Goal: Use online tool/utility: Utilize a website feature to perform a specific function

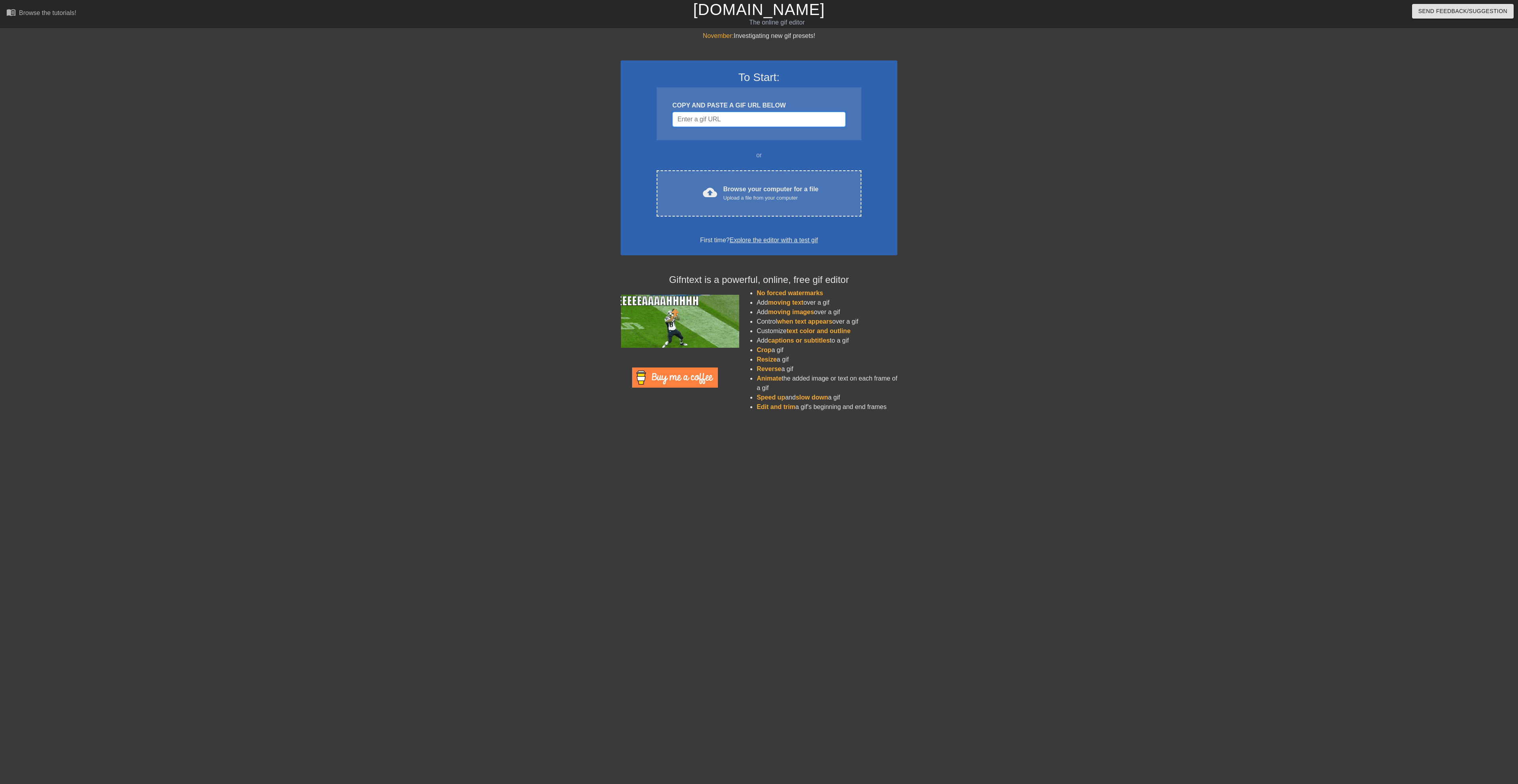
click at [721, 120] on input "Username" at bounding box center [759, 119] width 173 height 15
click at [741, 188] on div "Browse your computer for a file Upload a file from your computer" at bounding box center [771, 193] width 95 height 18
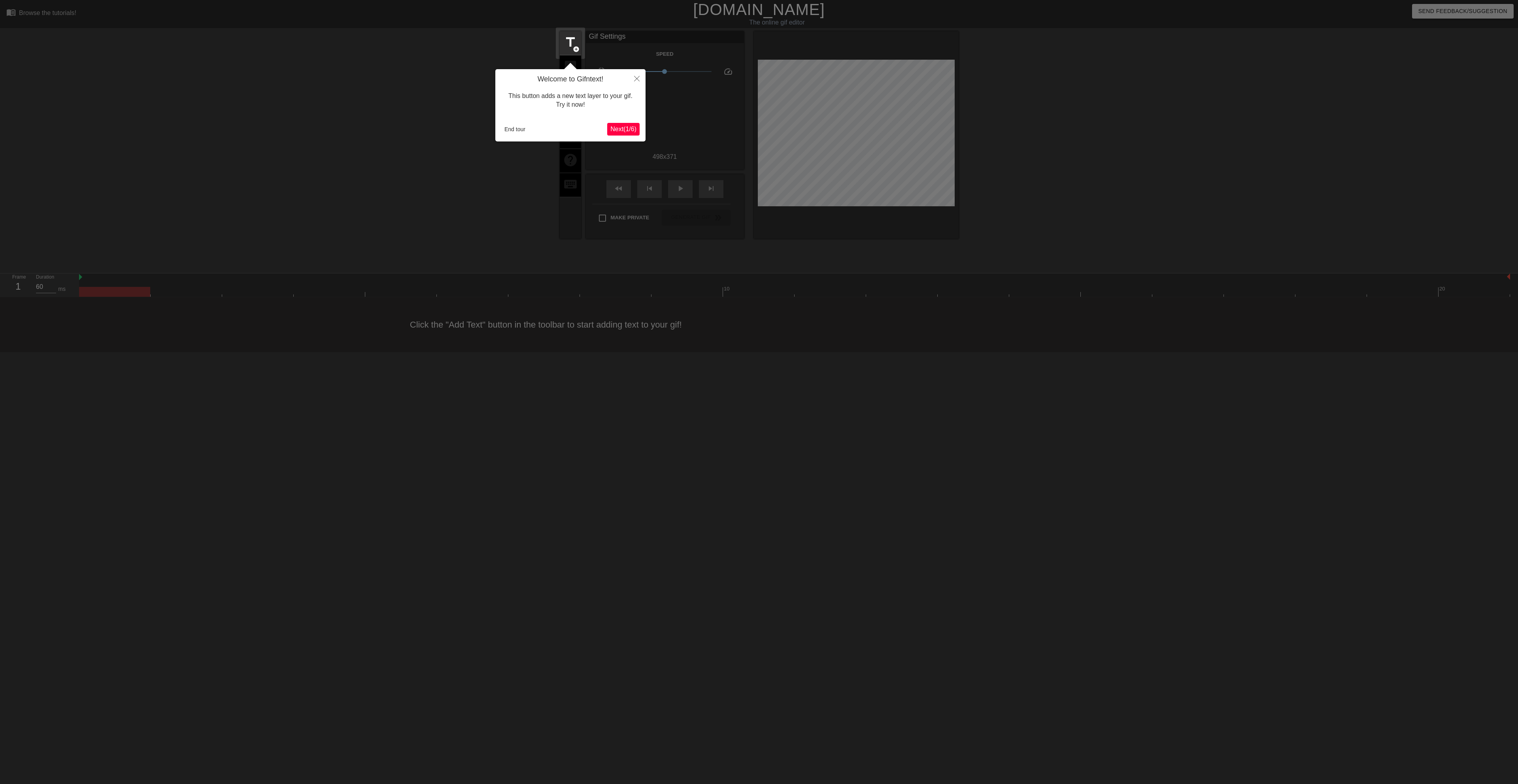
click at [629, 130] on span "Next ( 1 / 6 )" at bounding box center [623, 128] width 26 height 6
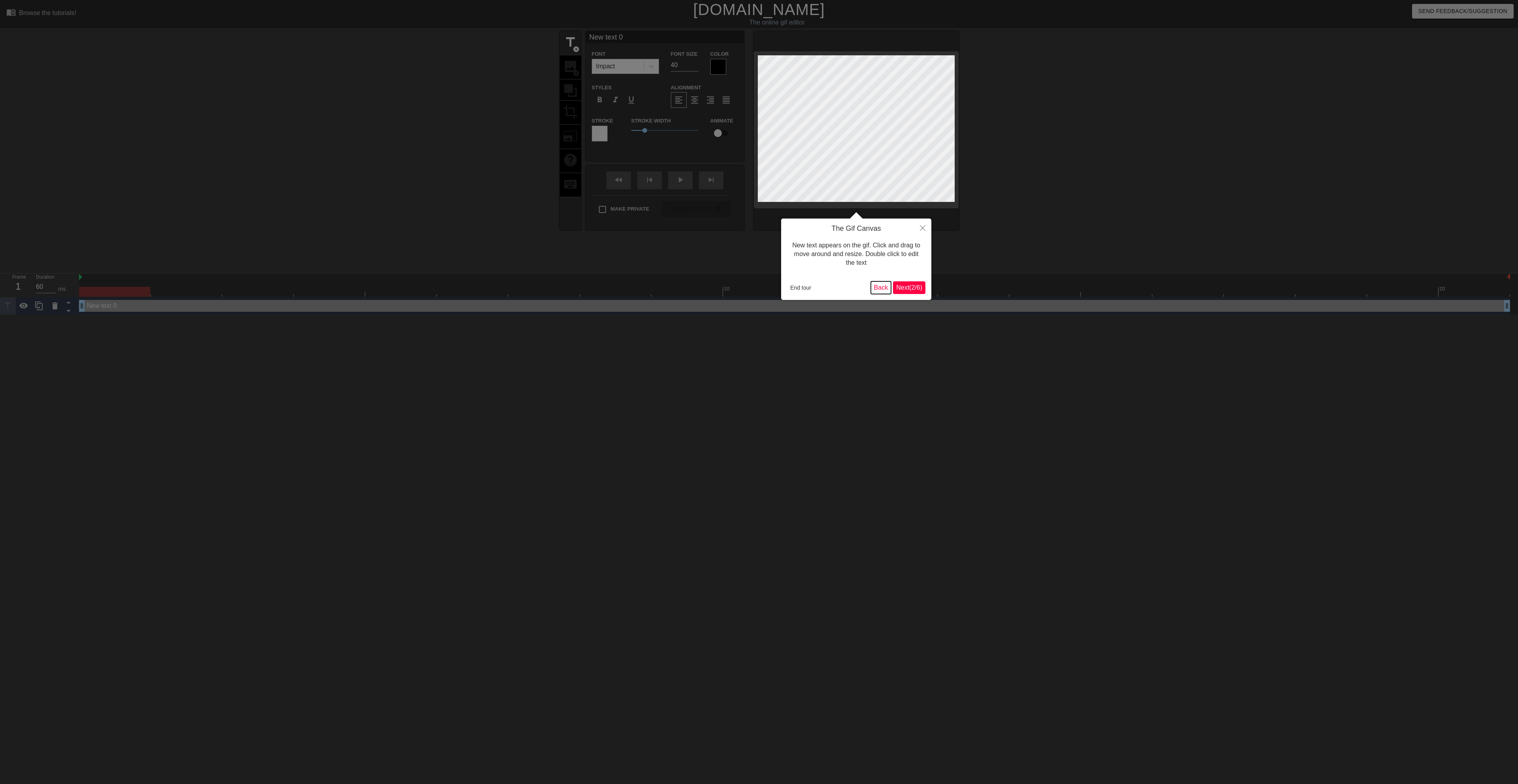
click at [881, 284] on button "Back" at bounding box center [881, 287] width 21 height 12
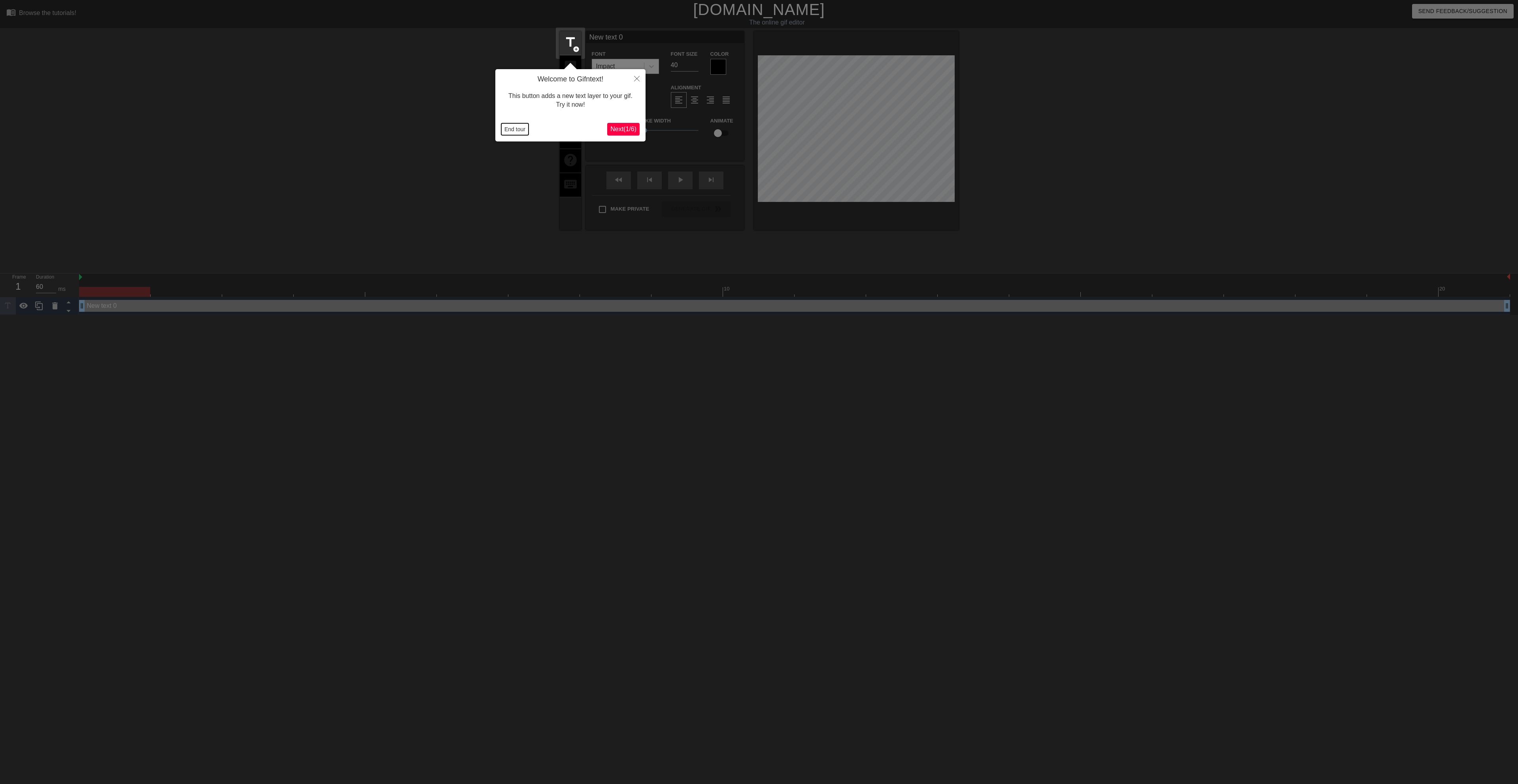
click at [506, 130] on button "End tour" at bounding box center [515, 129] width 27 height 12
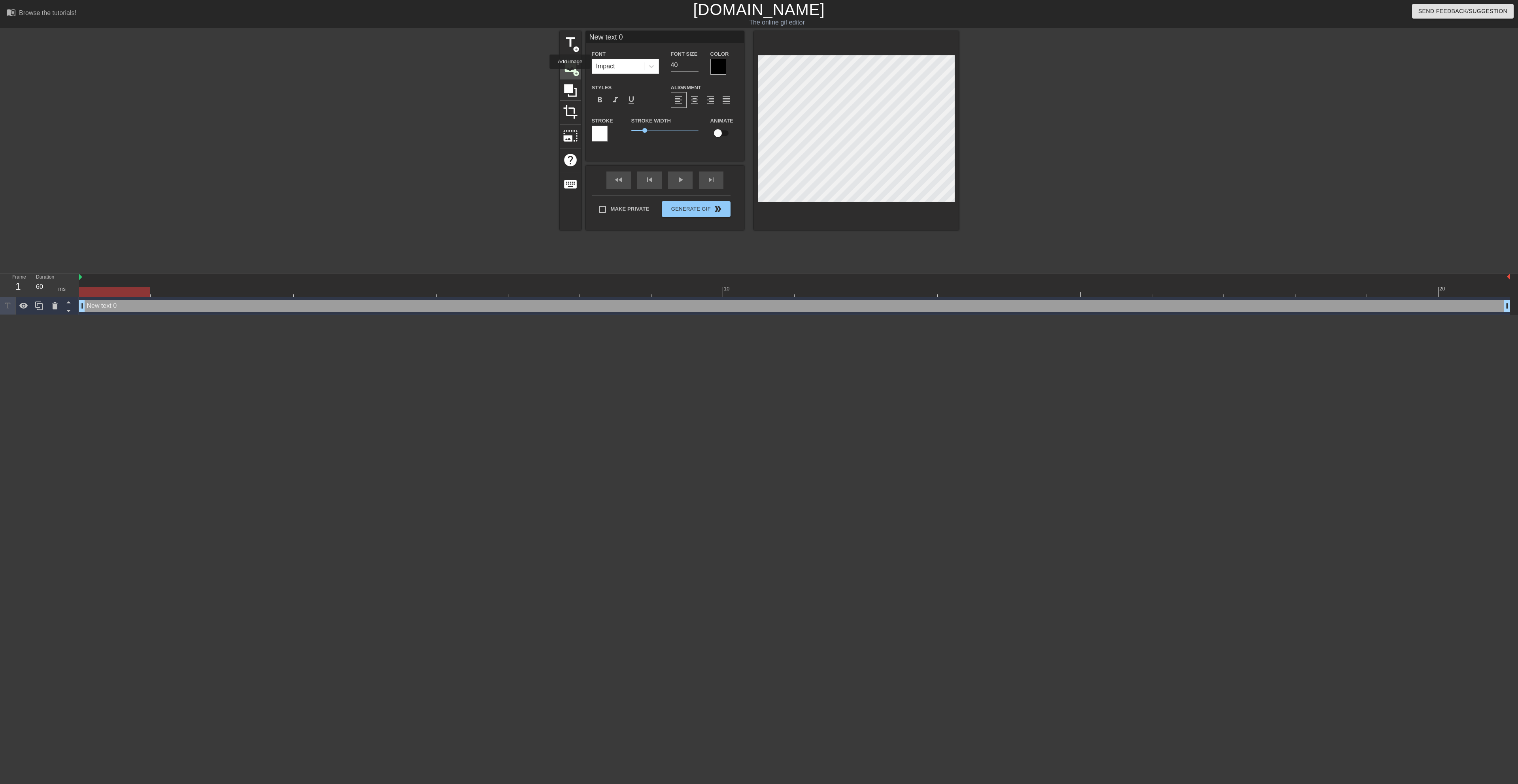
click at [570, 74] on div "image add_circle" at bounding box center [570, 67] width 21 height 24
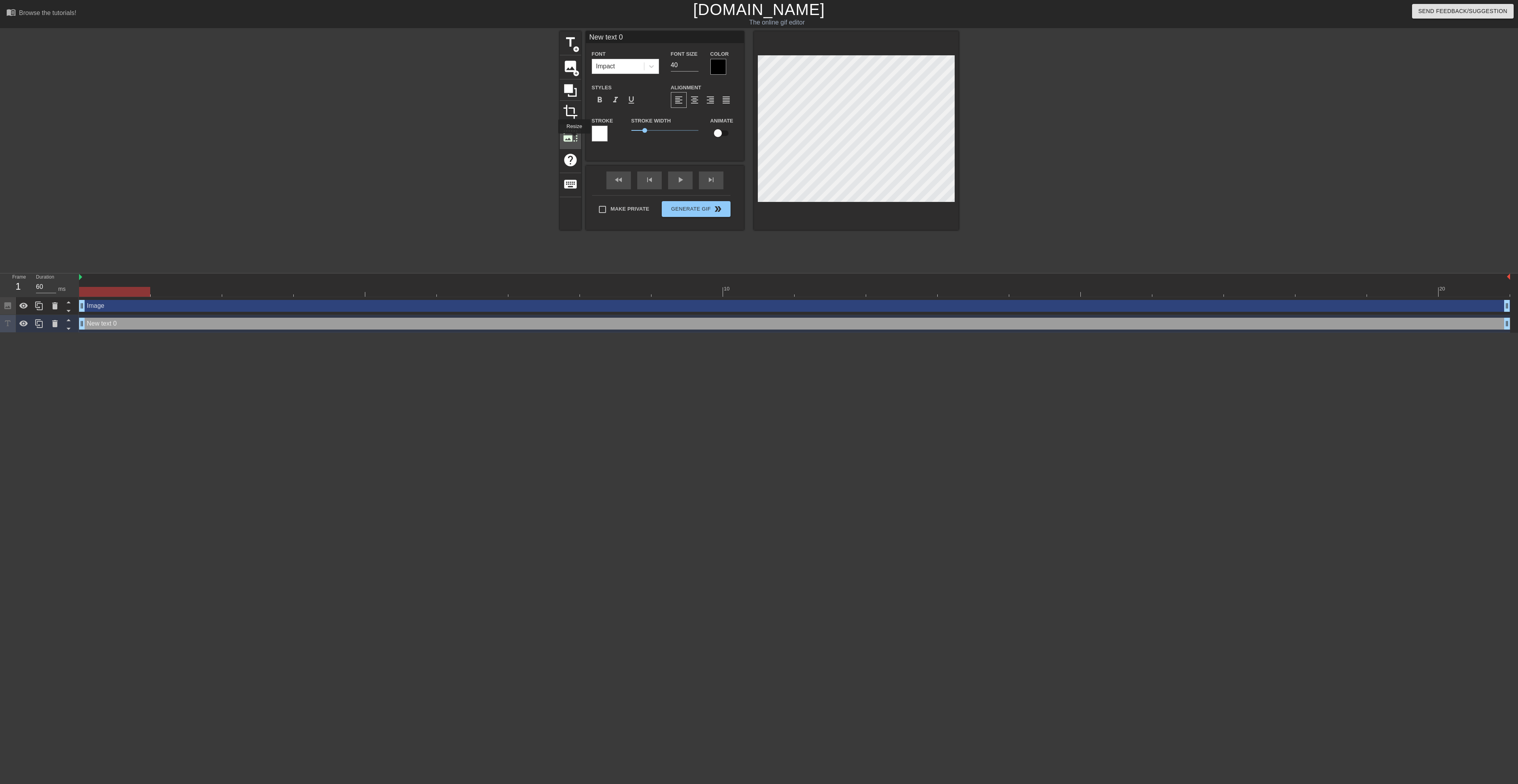
click at [573, 139] on span "photo_size_select_large" at bounding box center [570, 135] width 15 height 15
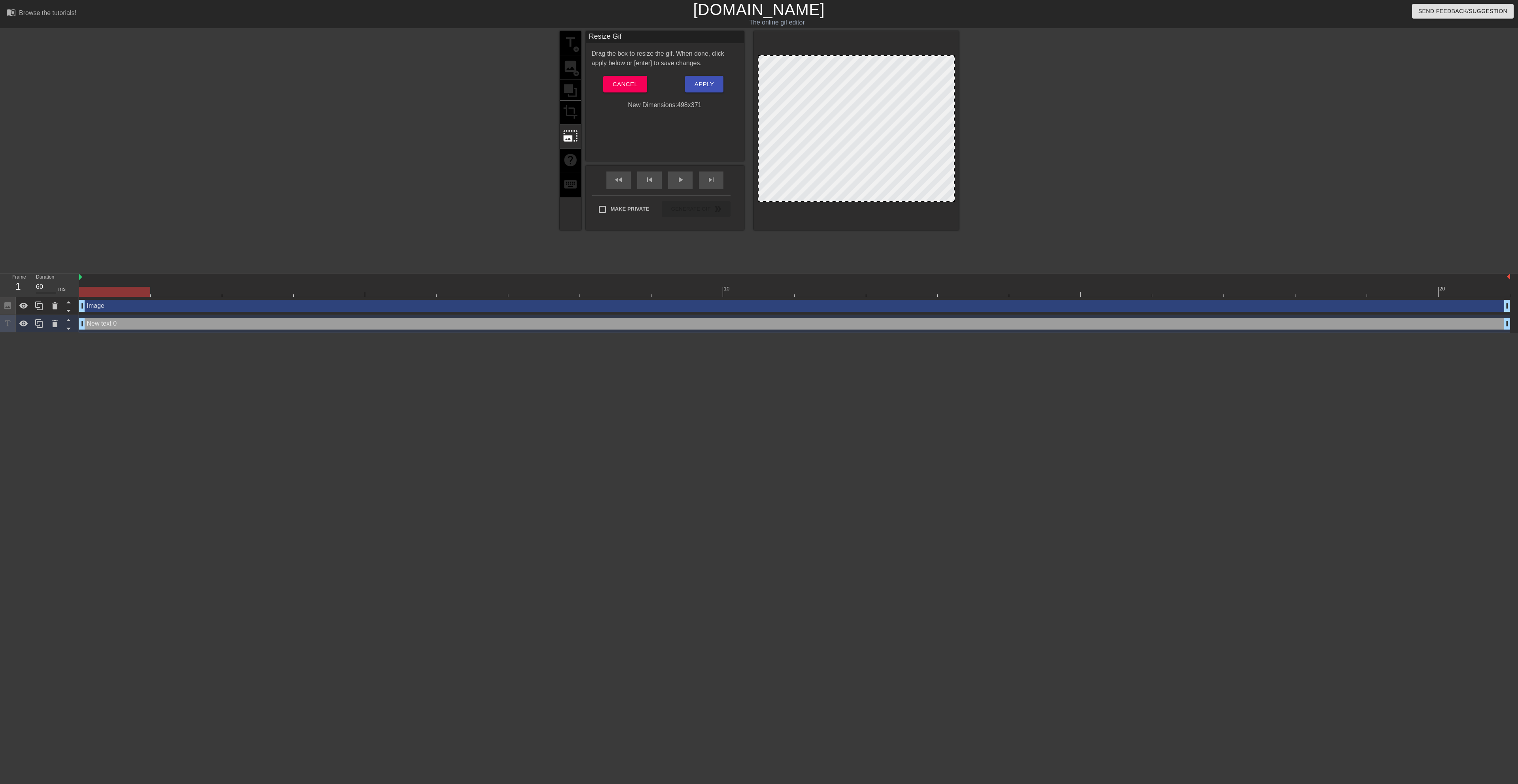
click at [573, 94] on div "title add_circle image add_circle crop photo_size_select_large help keyboard" at bounding box center [570, 130] width 21 height 199
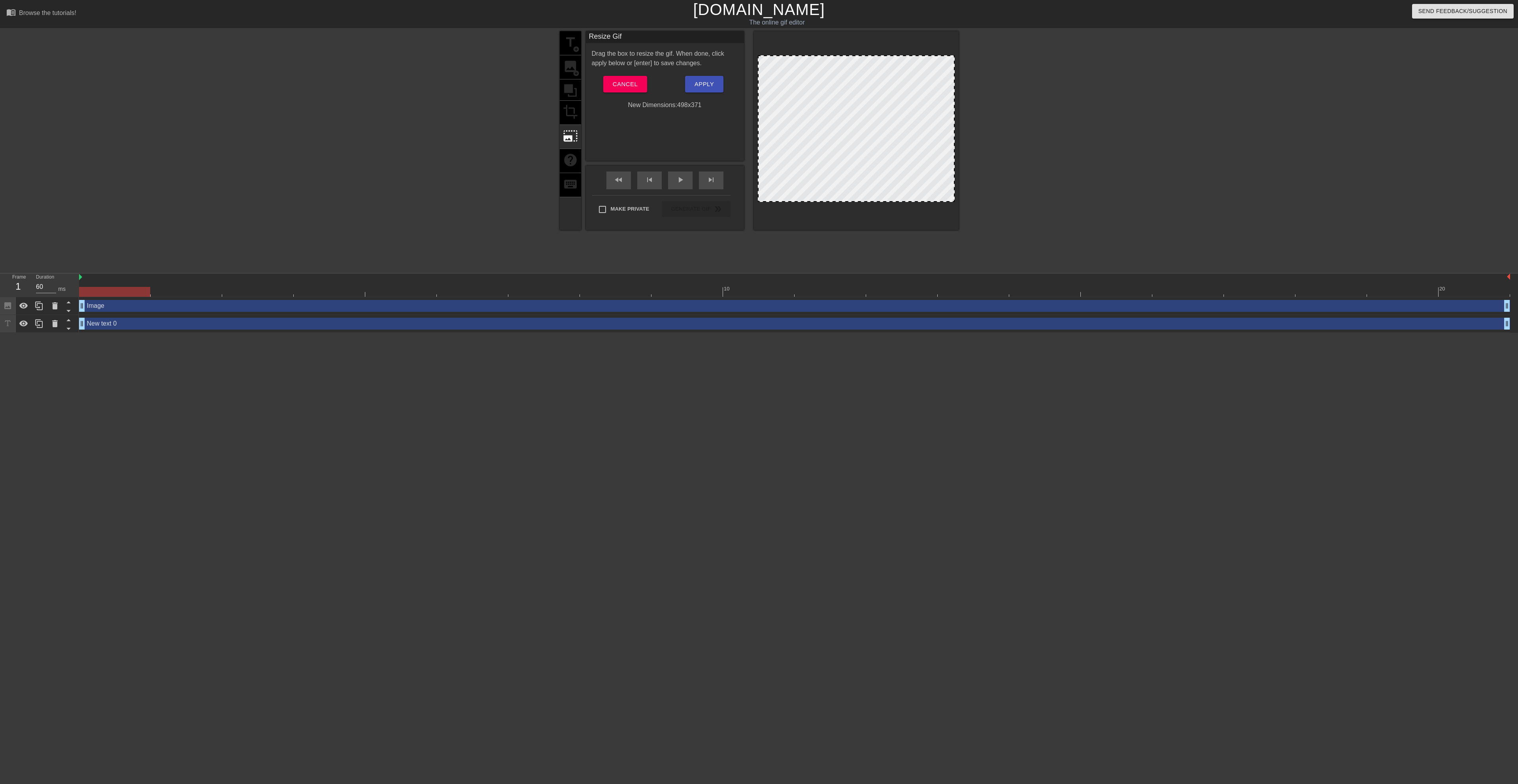
click at [850, 130] on div at bounding box center [856, 128] width 197 height 147
click at [854, 121] on div at bounding box center [856, 128] width 197 height 147
drag, startPoint x: 88, startPoint y: 305, endPoint x: 72, endPoint y: 325, distance: 25.6
click at [72, 325] on icon at bounding box center [68, 328] width 10 height 10
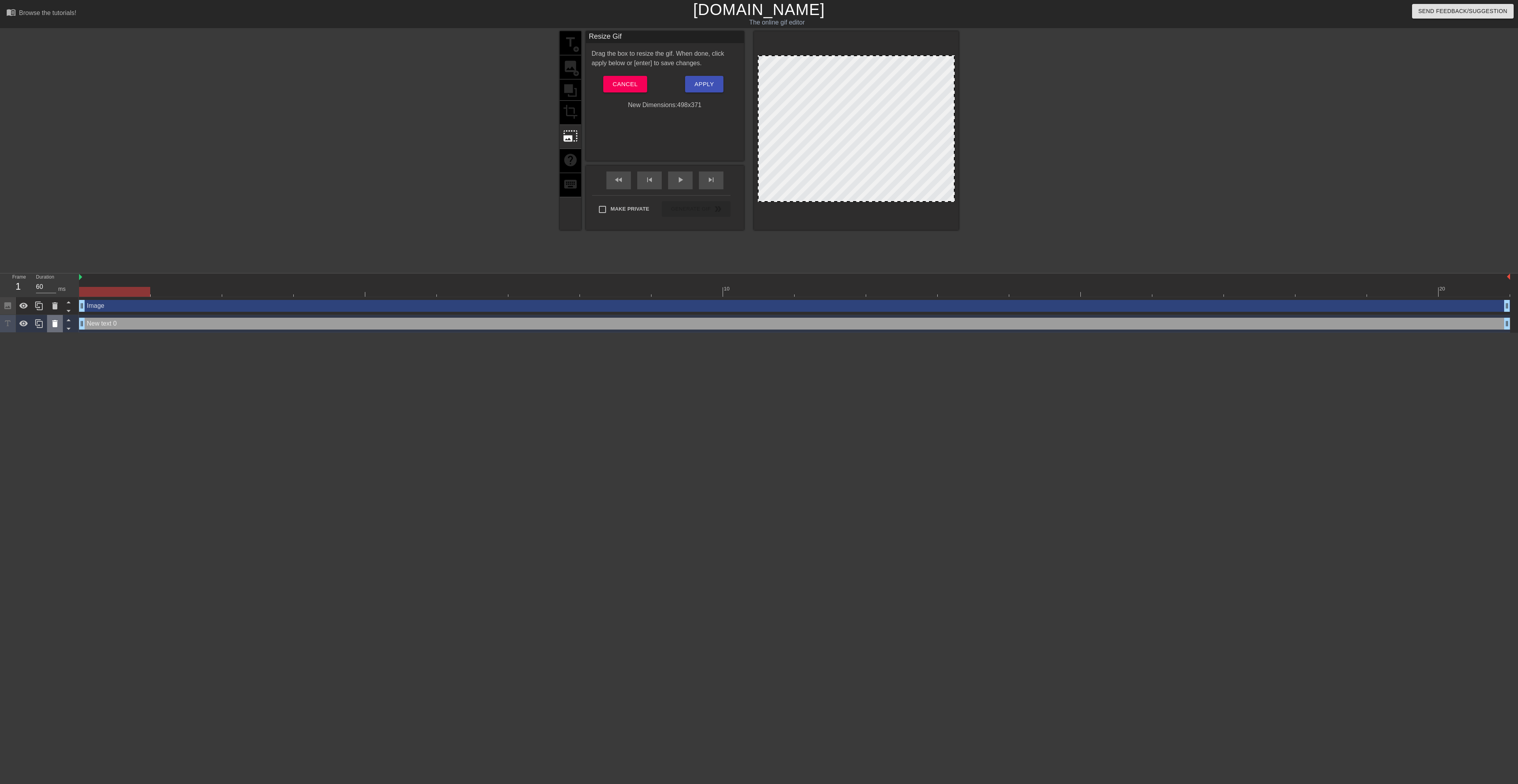
click at [62, 326] on div at bounding box center [39, 324] width 79 height 18
click at [56, 326] on icon at bounding box center [55, 323] width 5 height 7
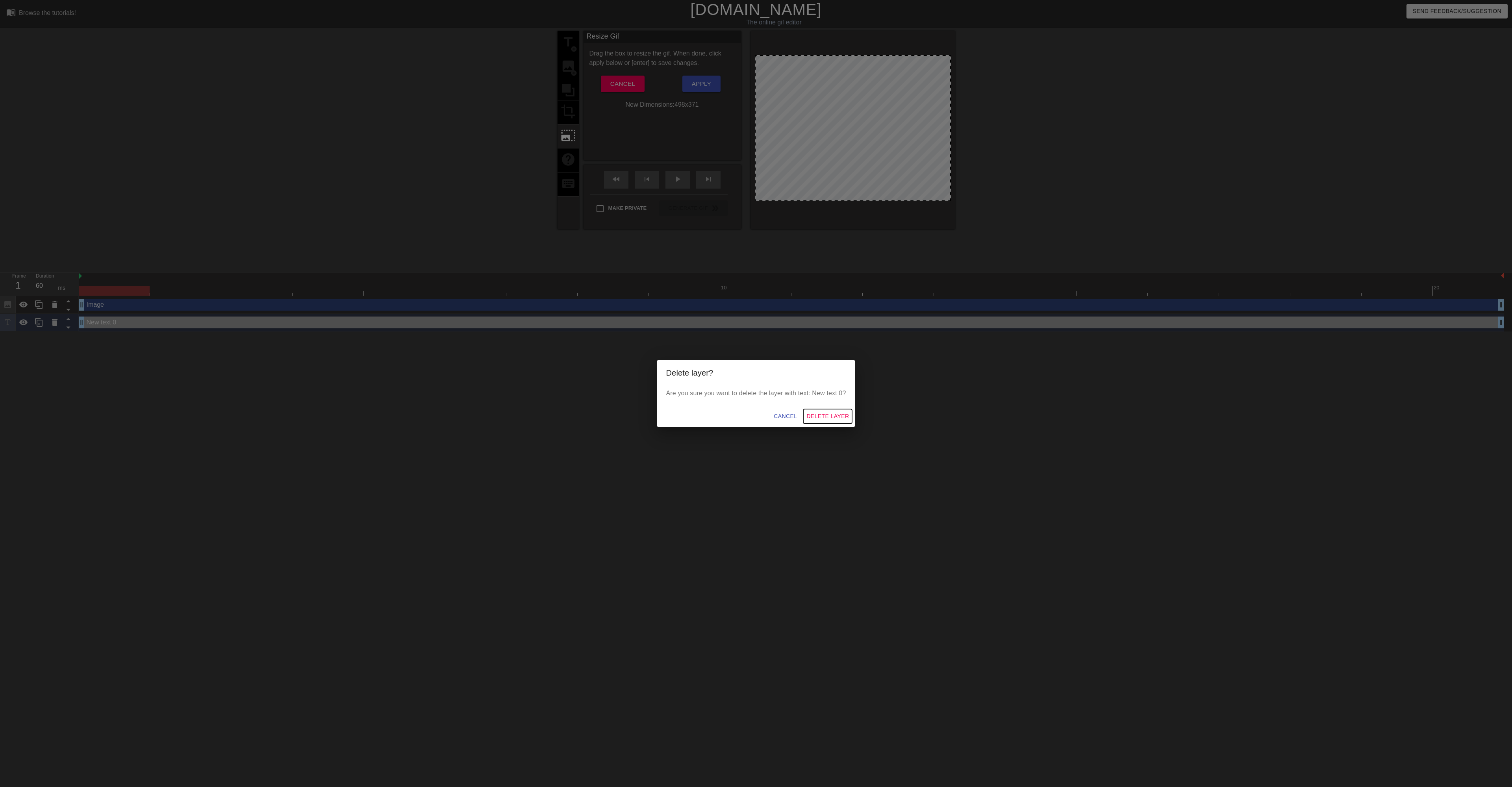
click at [841, 419] on span "Delete Layer" at bounding box center [828, 416] width 42 height 10
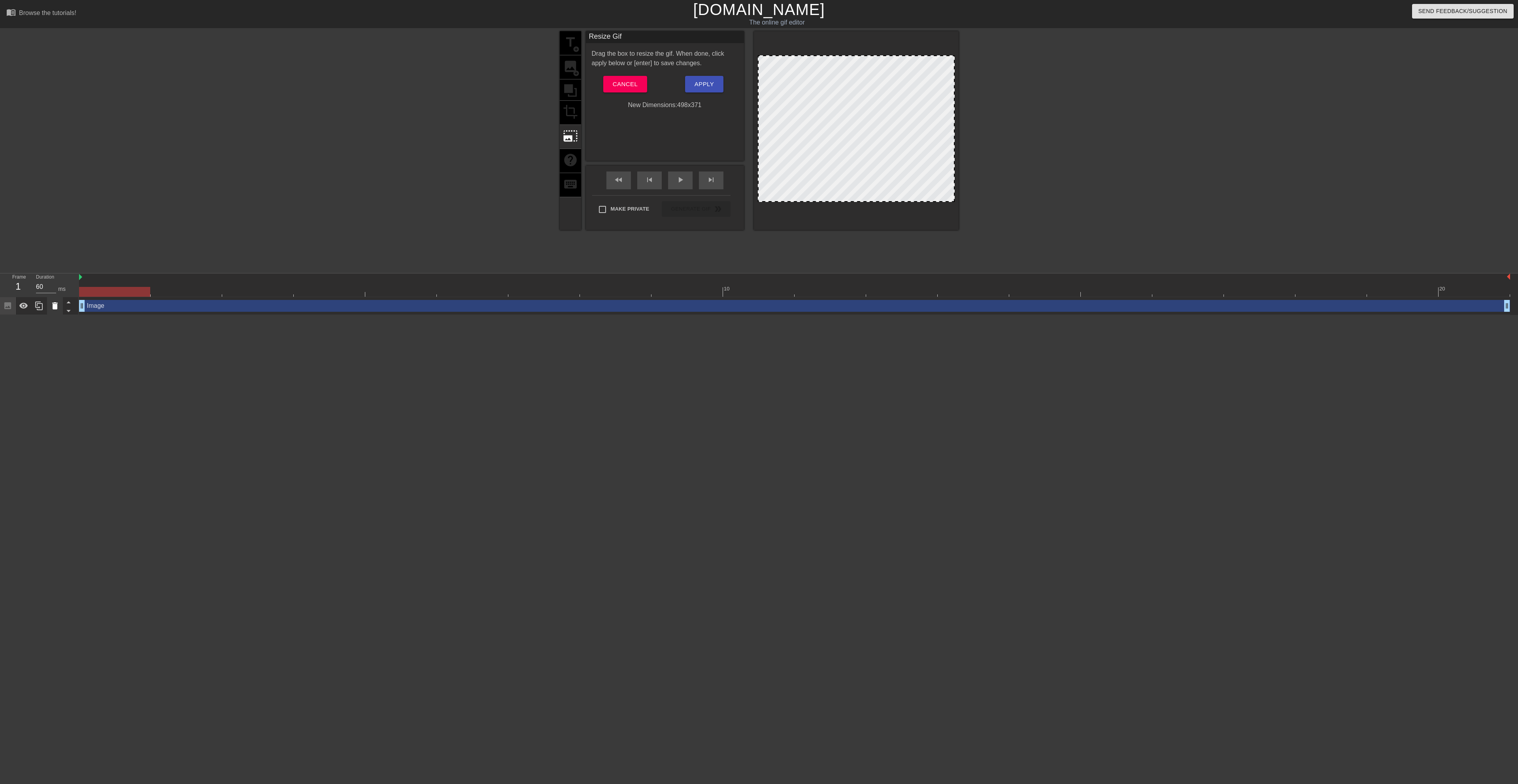
click at [55, 307] on icon at bounding box center [55, 306] width 5 height 7
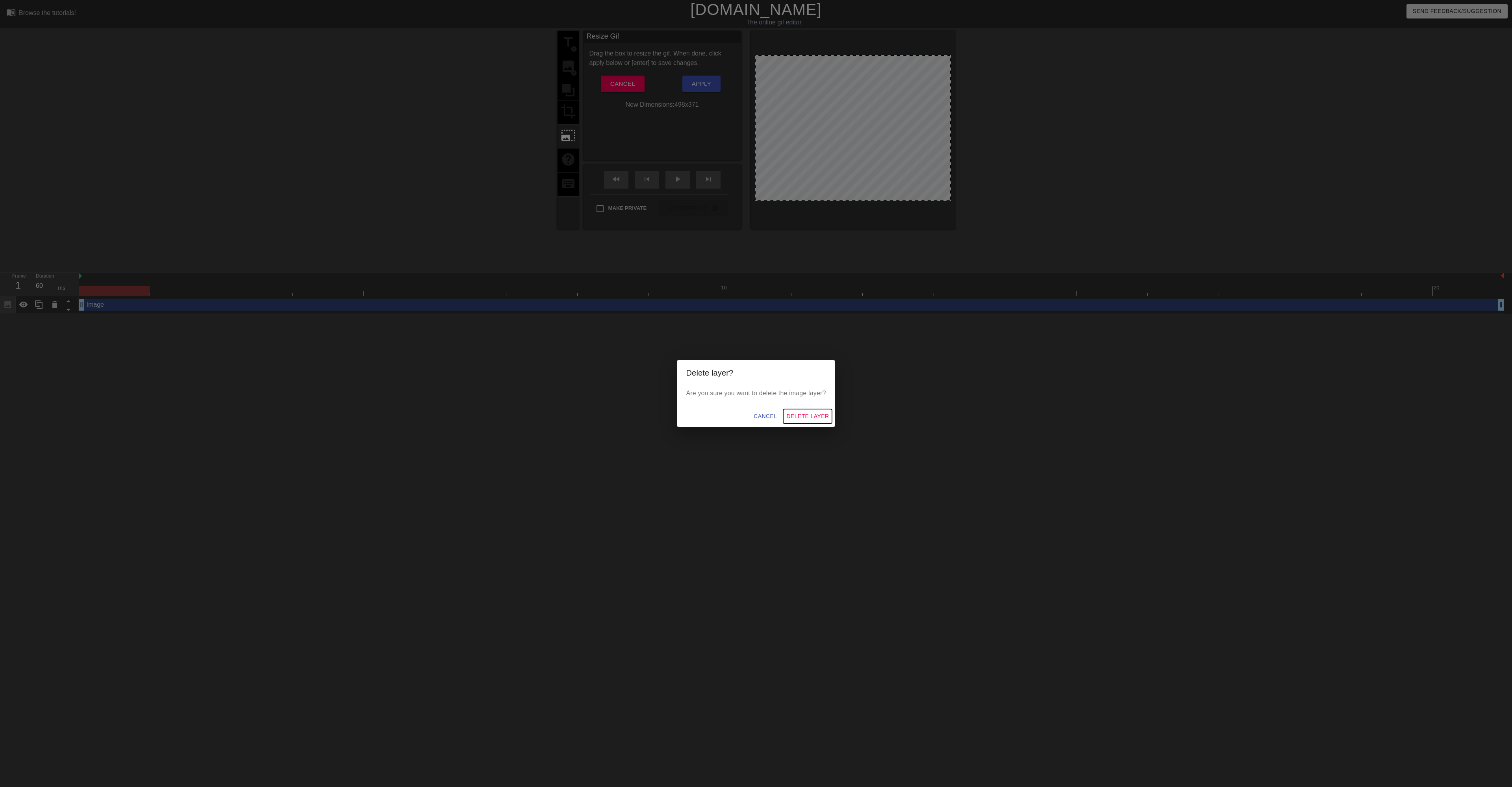
click at [809, 419] on span "Delete Layer" at bounding box center [808, 416] width 42 height 10
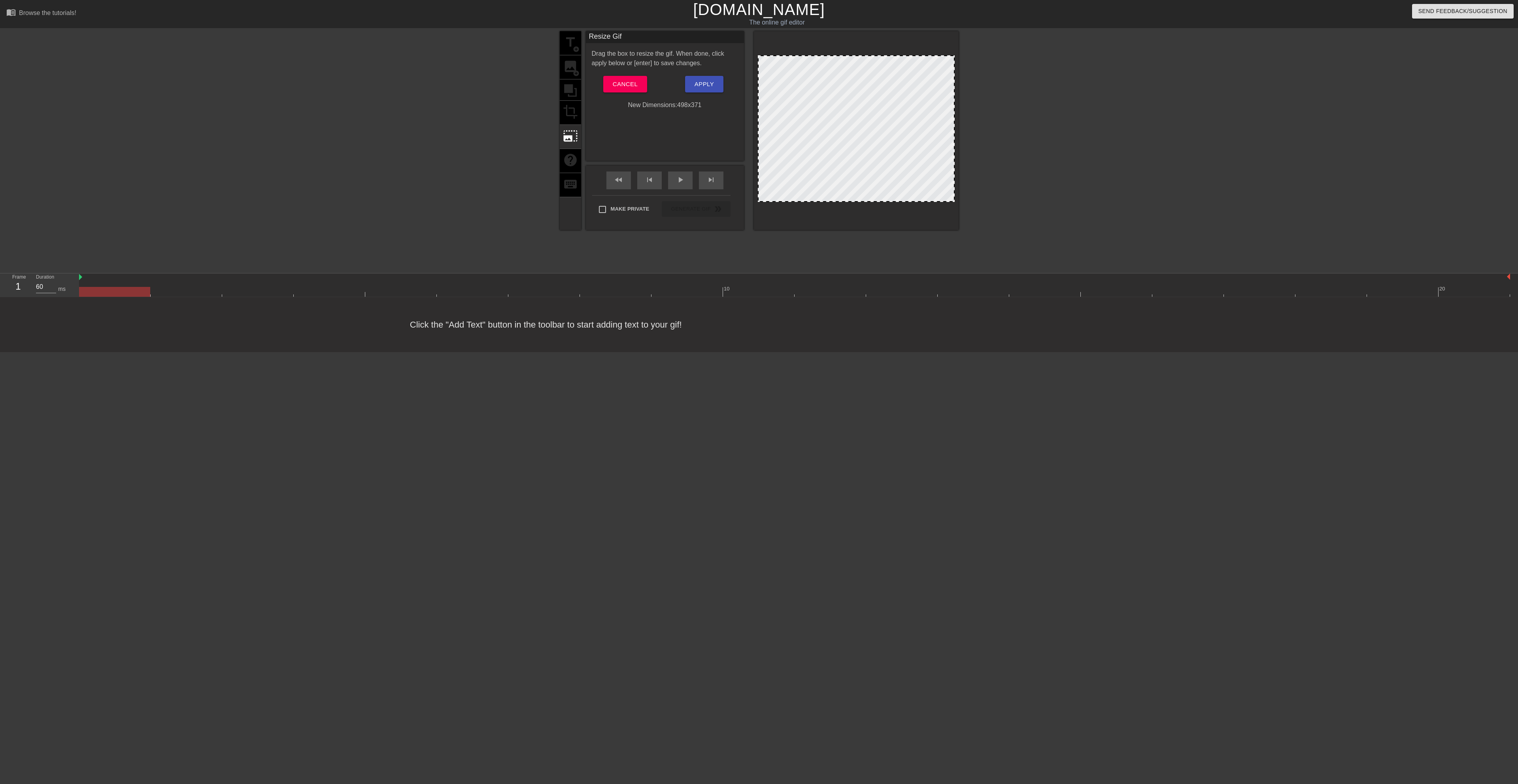
click at [572, 71] on div "title add_circle image add_circle crop photo_size_select_large help keyboard" at bounding box center [570, 130] width 21 height 199
click at [635, 81] on span "Cancel" at bounding box center [625, 84] width 25 height 10
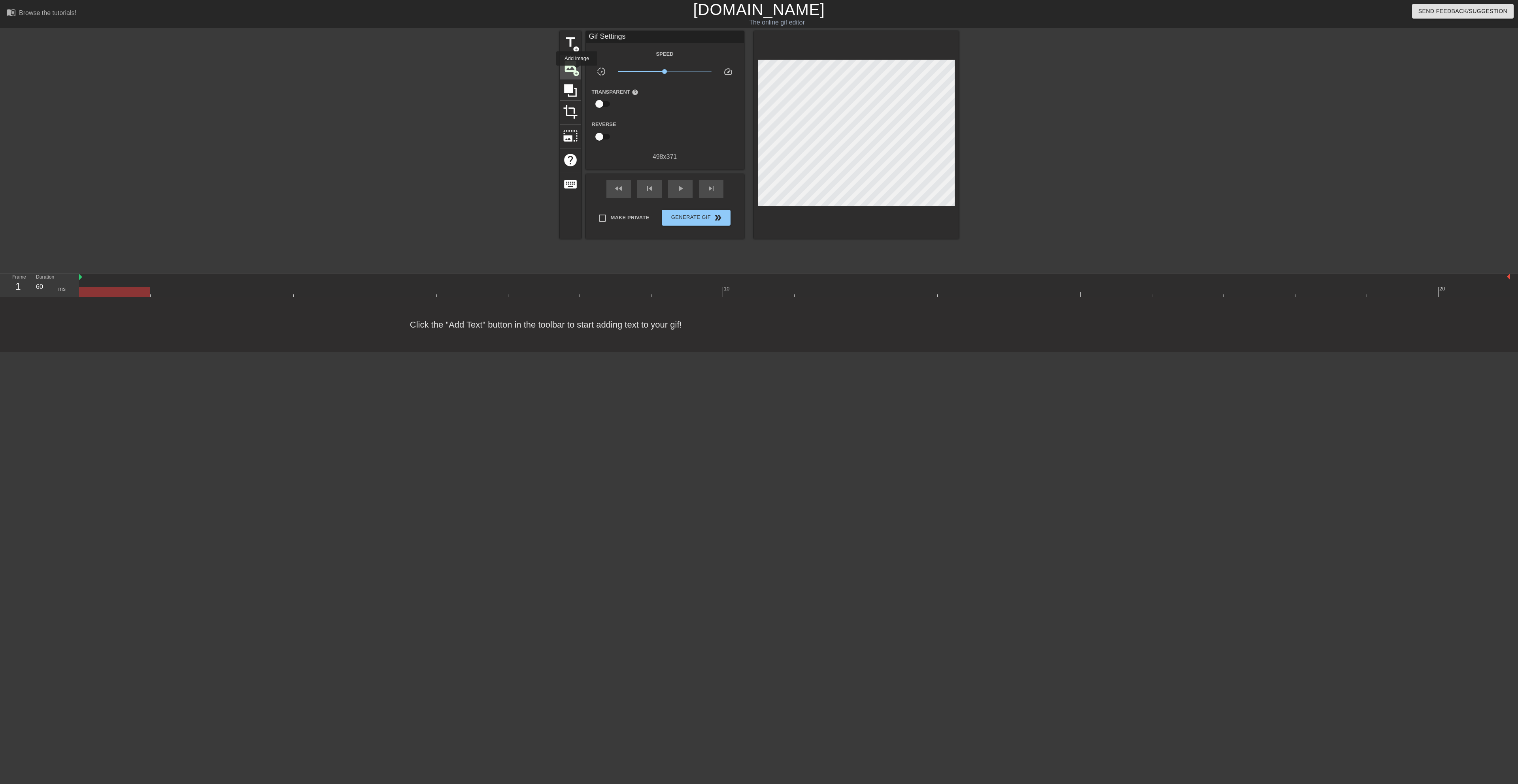
click at [577, 71] on span "add_circle" at bounding box center [576, 73] width 6 height 6
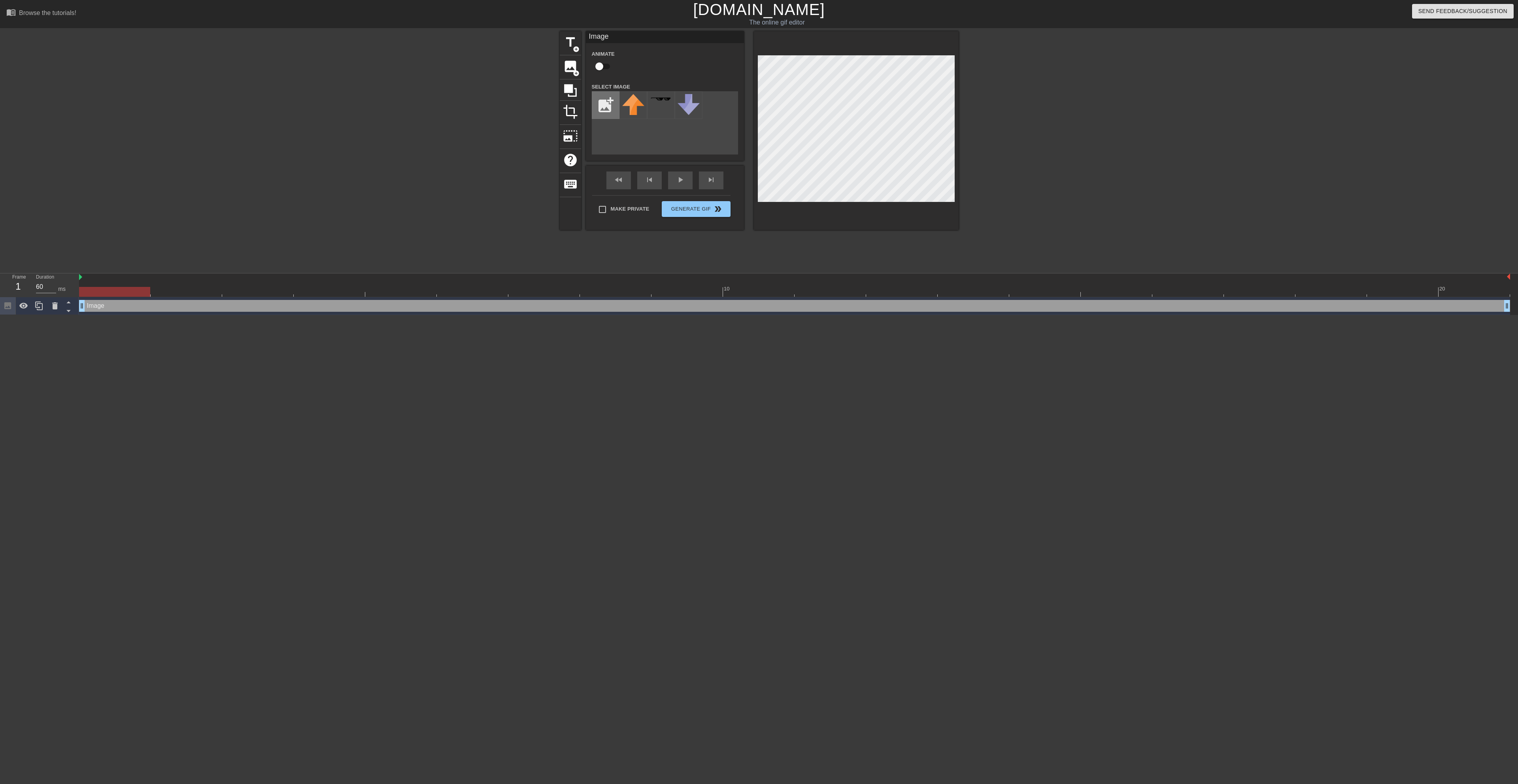
click at [601, 101] on input "file" at bounding box center [606, 105] width 27 height 27
click at [608, 104] on input "file" at bounding box center [606, 105] width 27 height 27
type input "C:\fakepath\226.png"
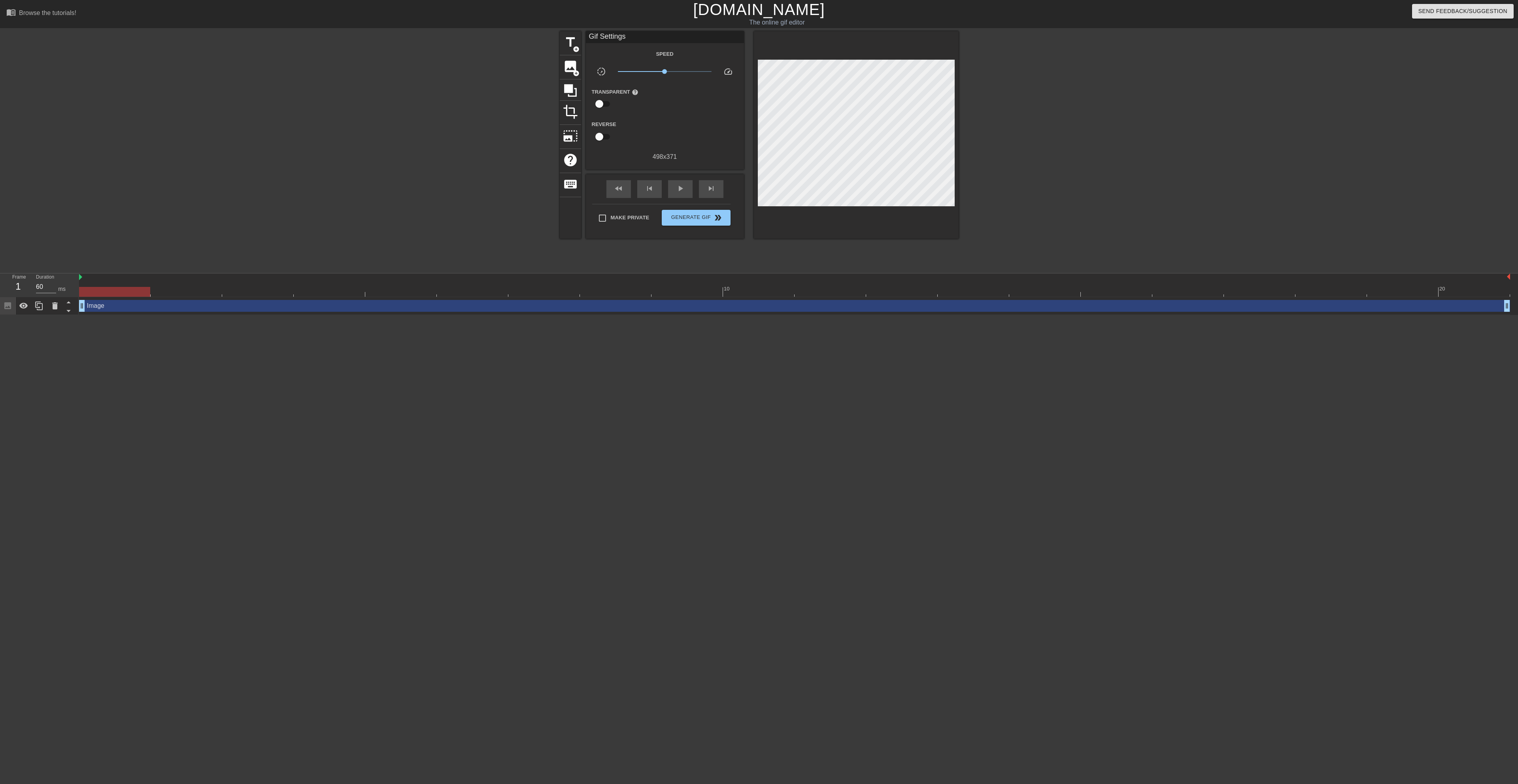
drag, startPoint x: 130, startPoint y: 310, endPoint x: 92, endPoint y: 365, distance: 66.9
click at [99, 315] on html "menu_book Browse the tutorials! [DOMAIN_NAME] The online gif editor Send Feedba…" at bounding box center [759, 157] width 1518 height 315
click at [52, 309] on icon at bounding box center [55, 306] width 9 height 9
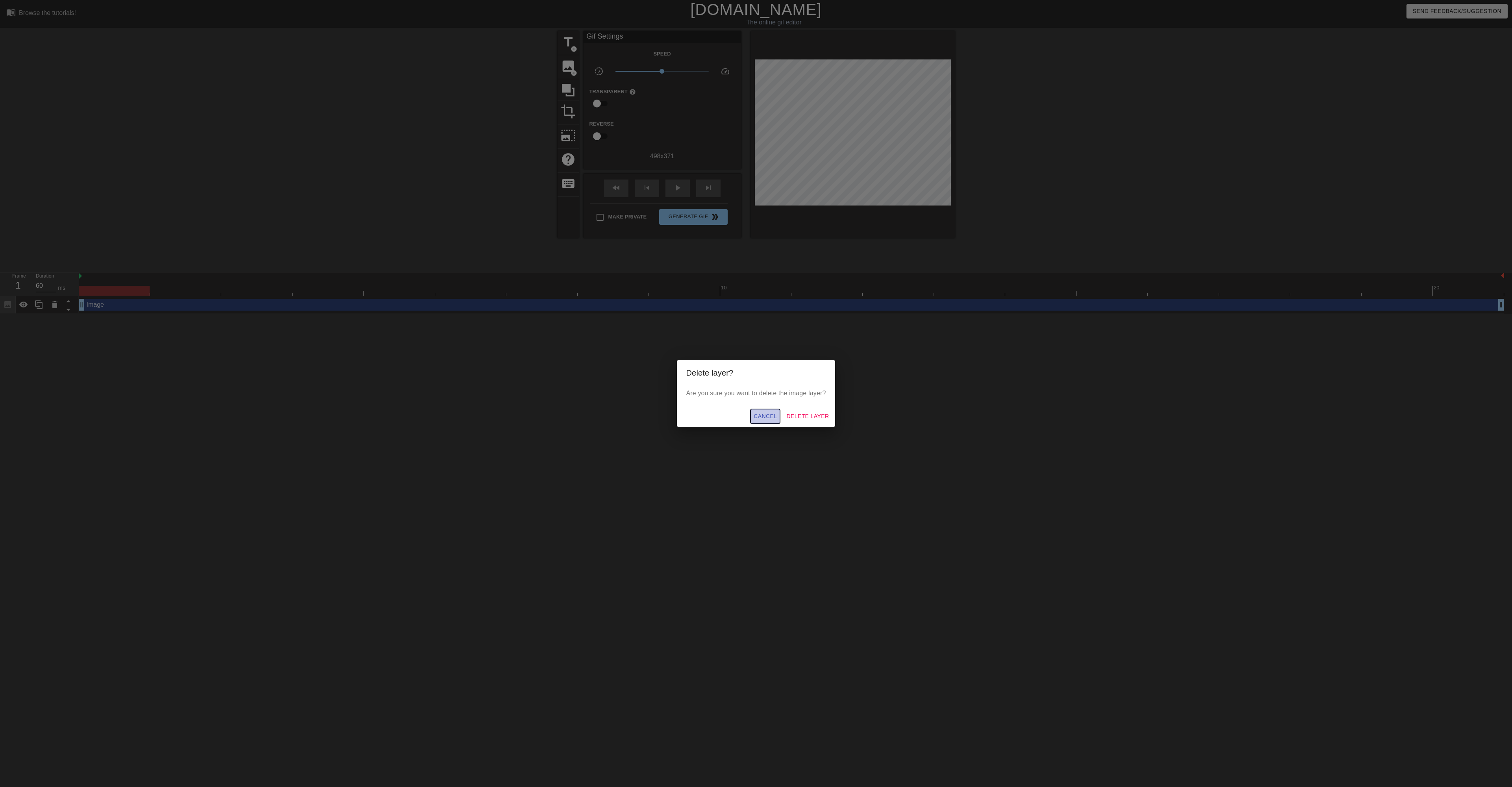
click at [774, 420] on span "Cancel" at bounding box center [765, 416] width 23 height 10
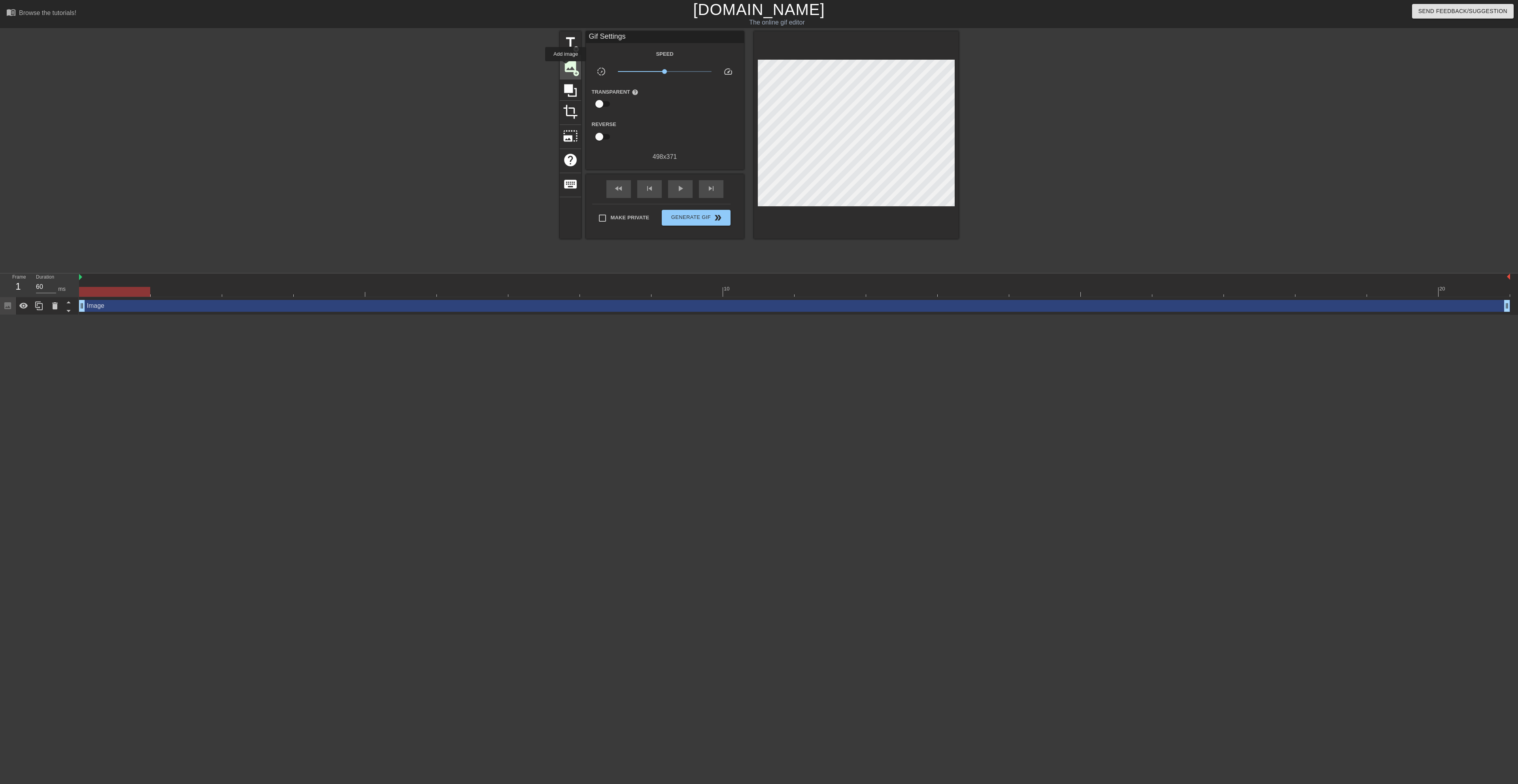
click at [566, 67] on span "image" at bounding box center [570, 66] width 15 height 15
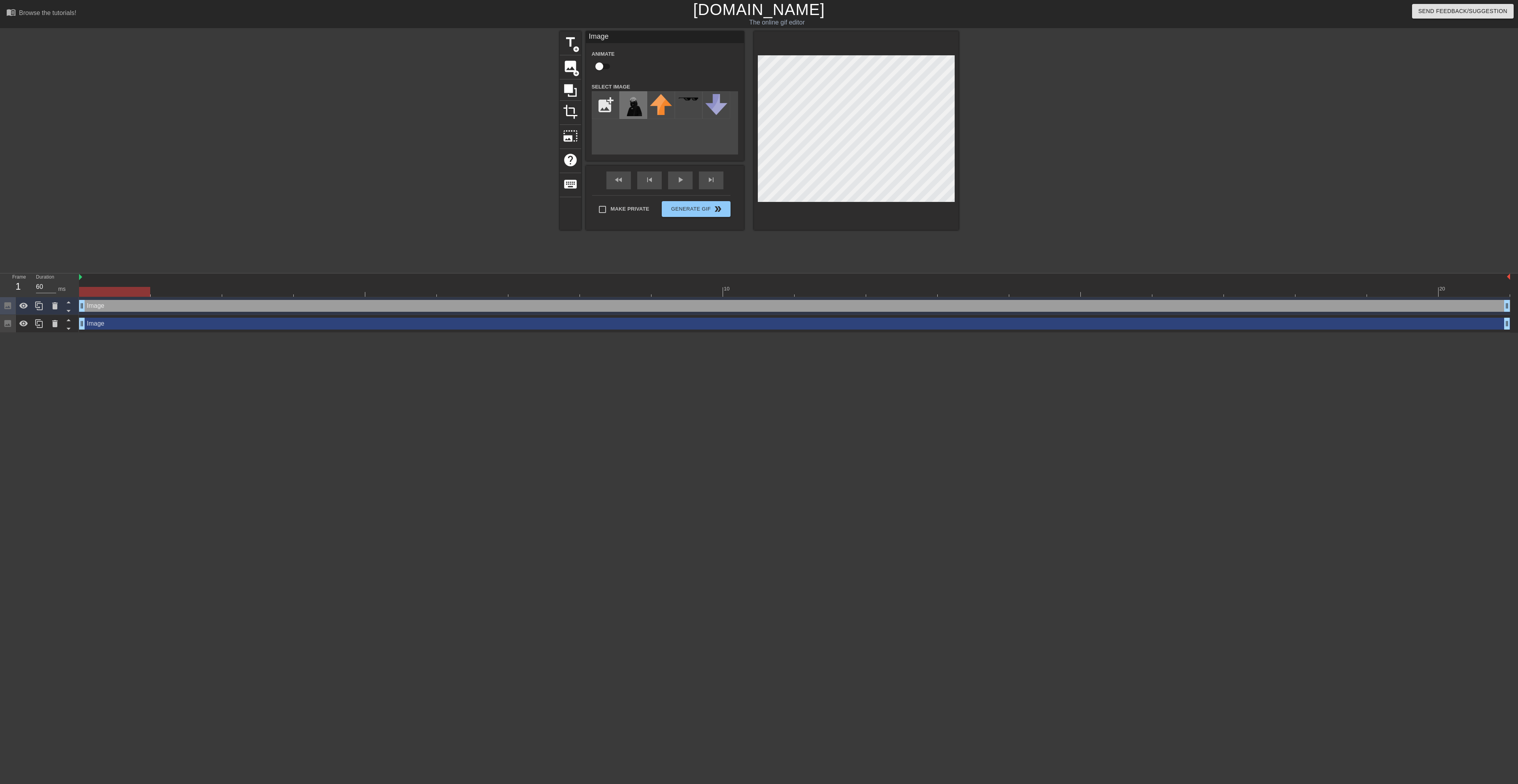
click at [638, 109] on img at bounding box center [633, 105] width 22 height 22
click at [975, 121] on div "title add_circle image add_circle crop photo_size_select_large help keyboard Im…" at bounding box center [759, 150] width 1518 height 237
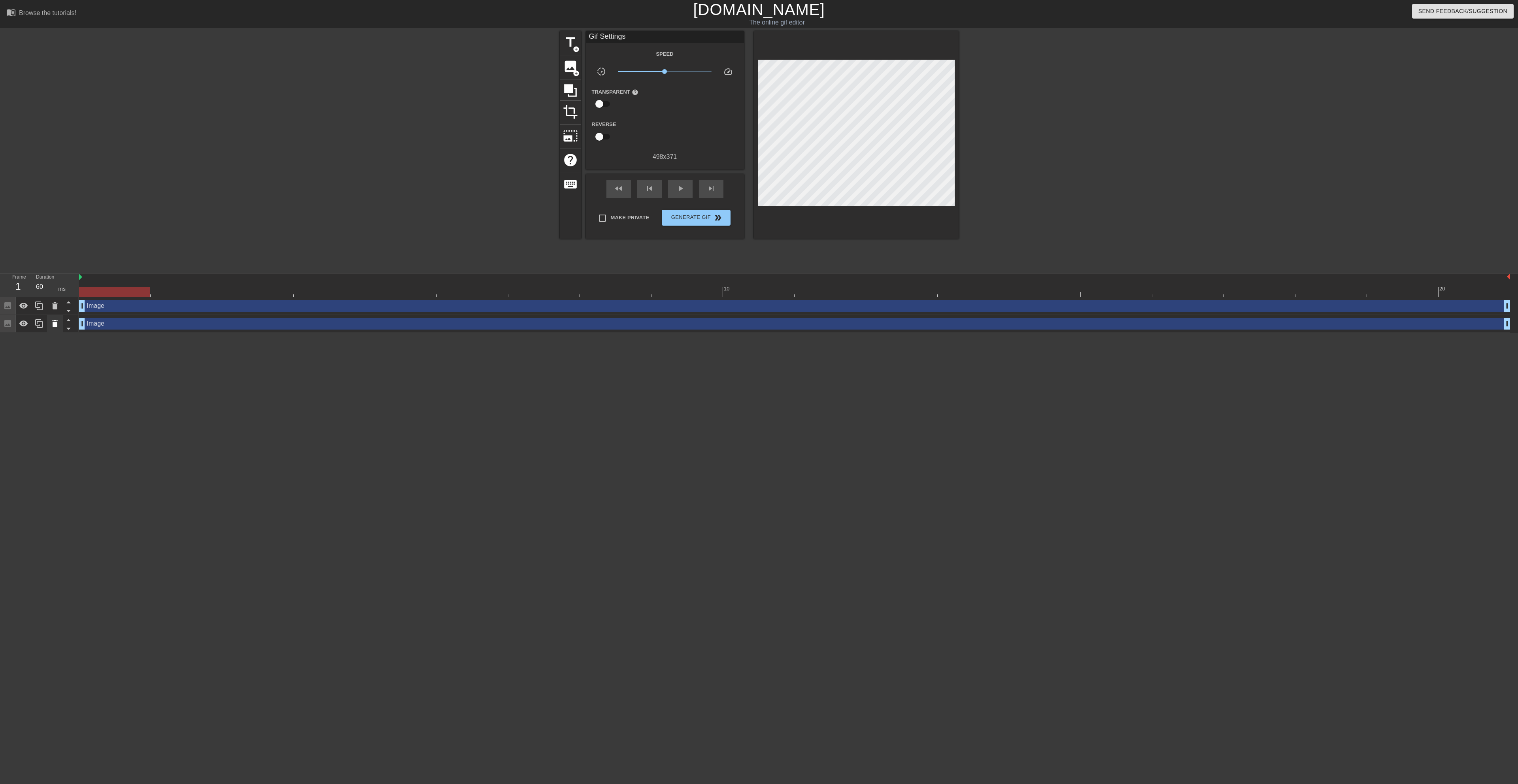
click at [58, 325] on icon at bounding box center [55, 323] width 9 height 9
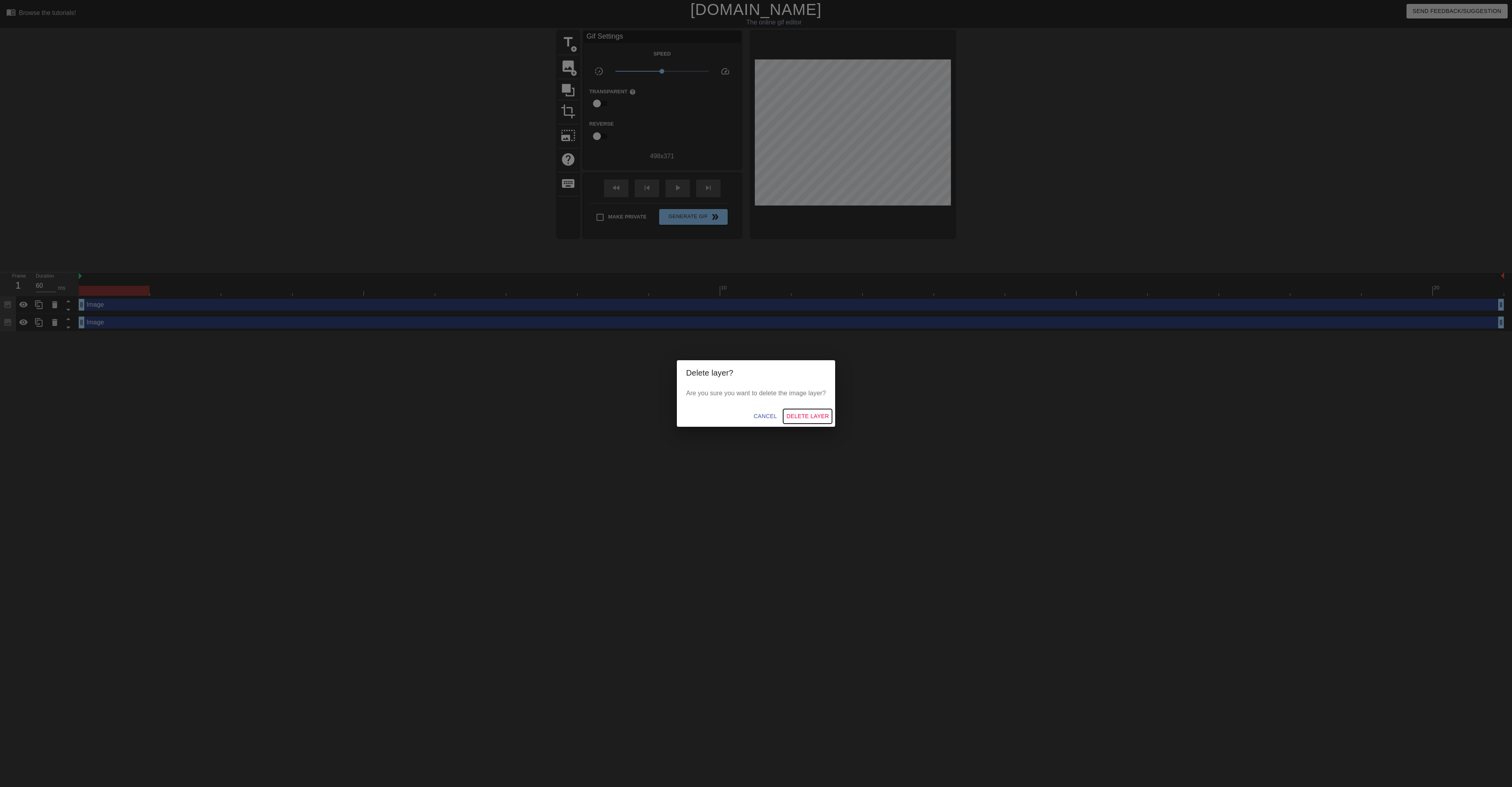
click at [818, 414] on span "Delete Layer" at bounding box center [808, 416] width 42 height 10
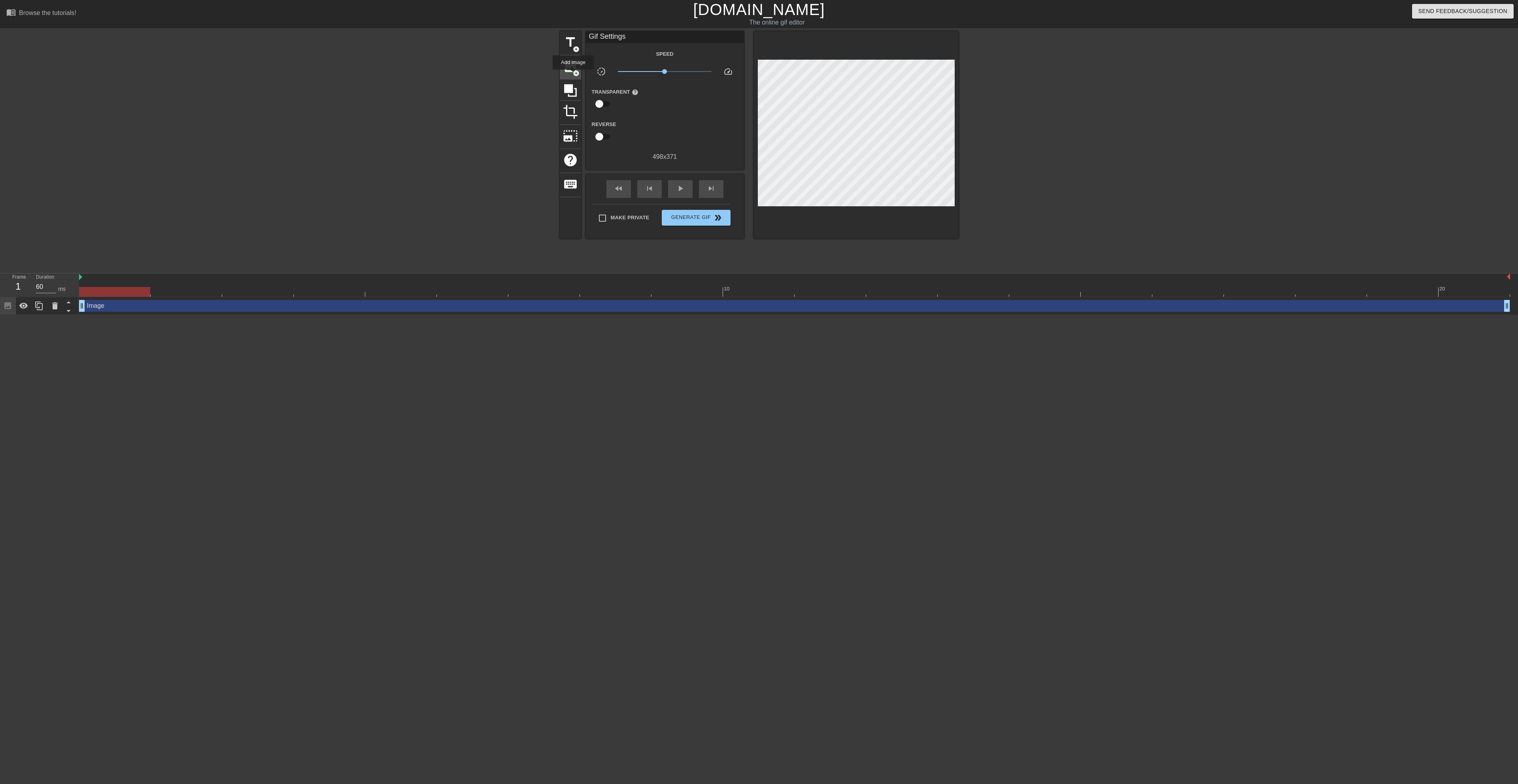
click at [573, 75] on span "add_circle" at bounding box center [576, 73] width 6 height 6
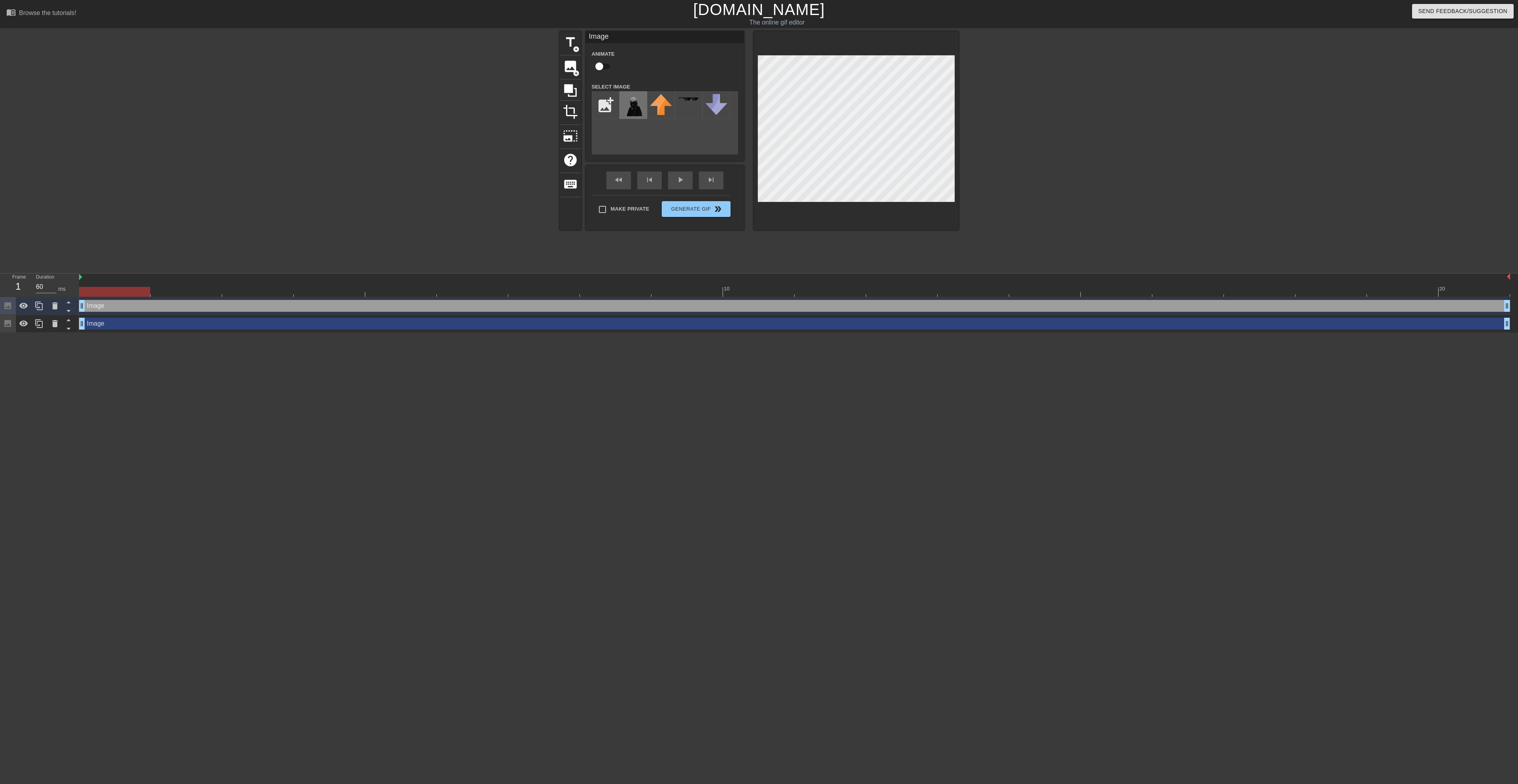
click at [633, 100] on img at bounding box center [633, 105] width 22 height 22
click at [67, 333] on html "menu_book Browse the tutorials! [DOMAIN_NAME] The online gif editor Send Feedba…" at bounding box center [759, 166] width 1518 height 333
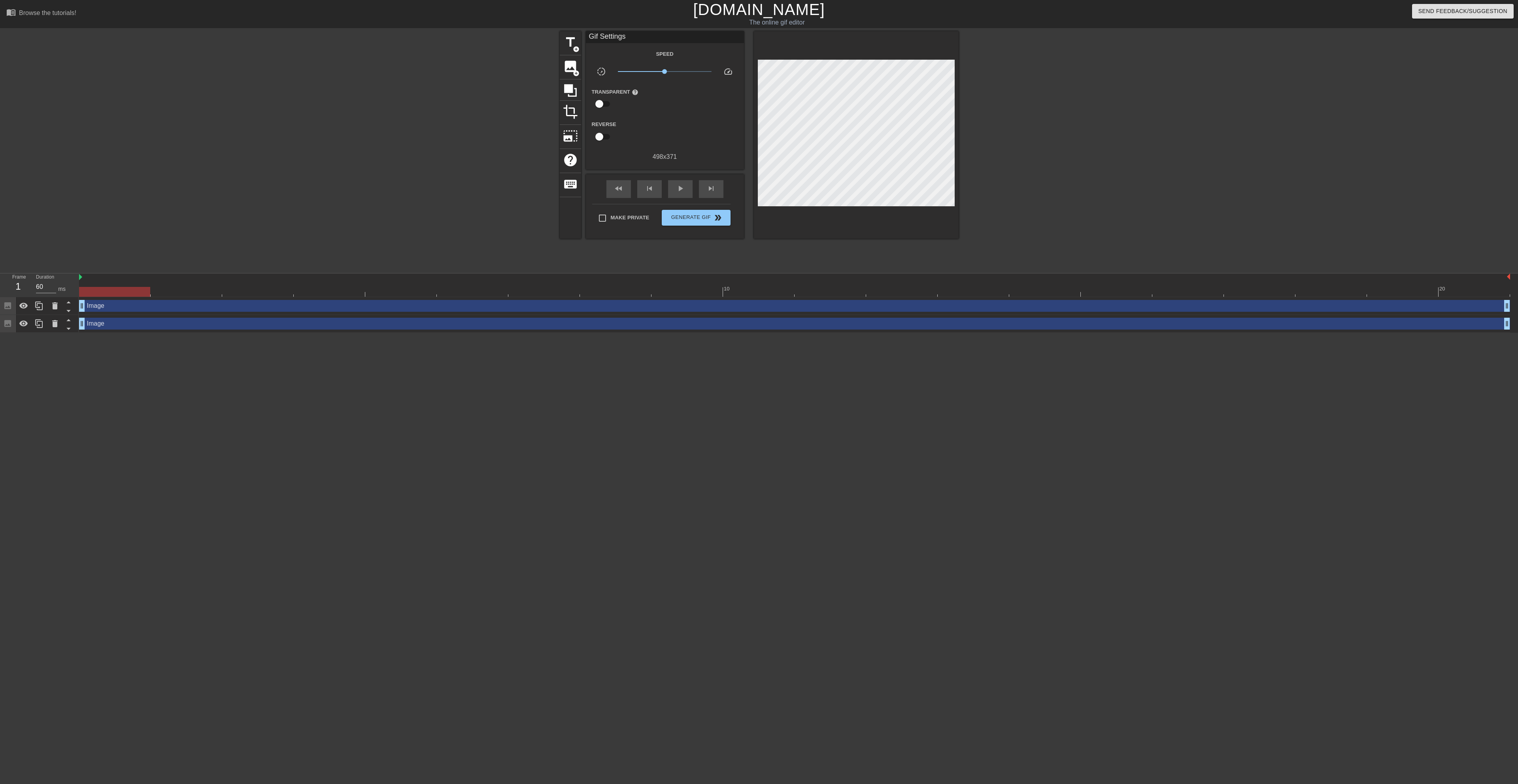
click at [157, 319] on div "Image drag_handle drag_handle" at bounding box center [794, 323] width 1431 height 12
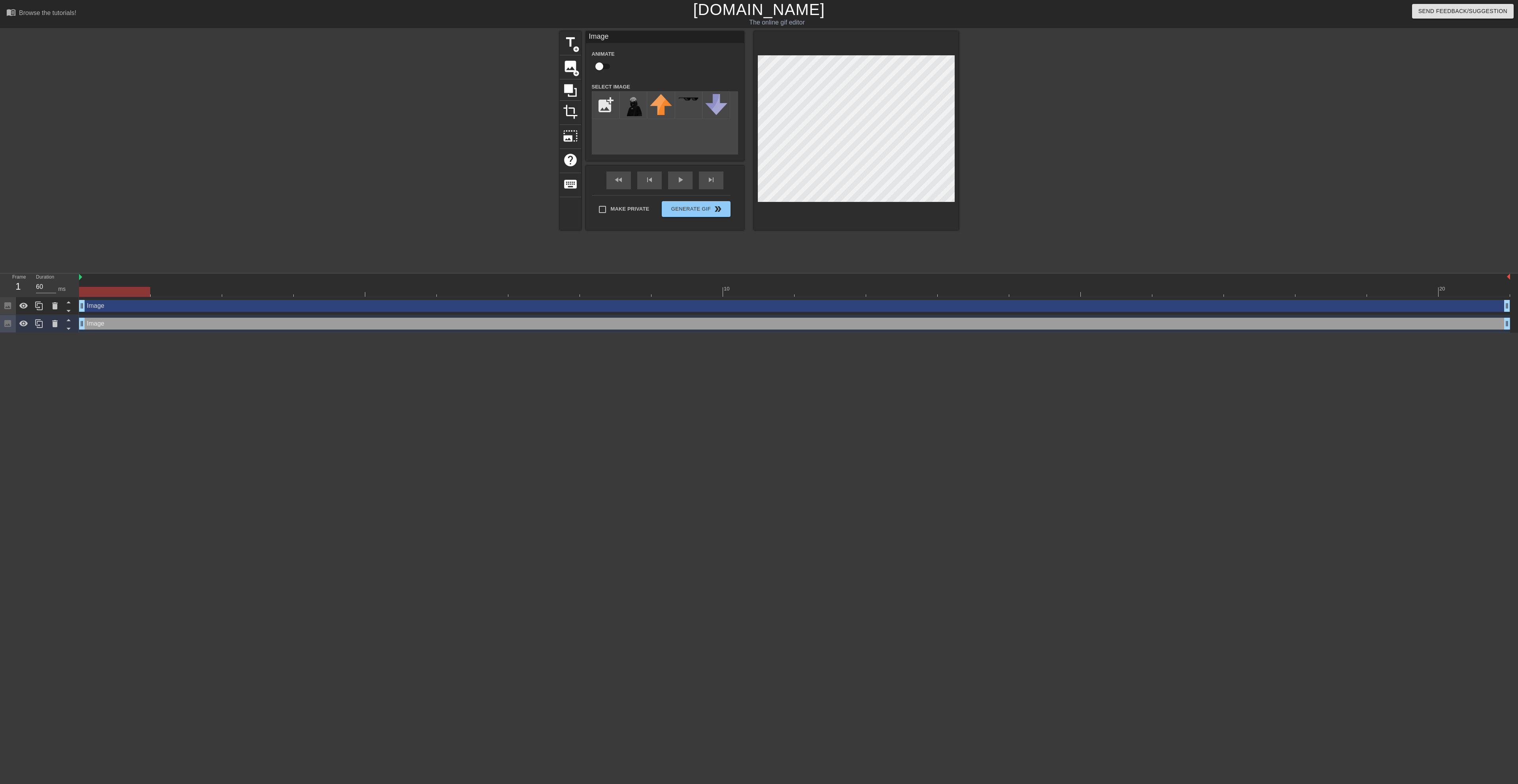
click at [223, 311] on div "Image drag_handle drag_handle" at bounding box center [794, 306] width 1431 height 12
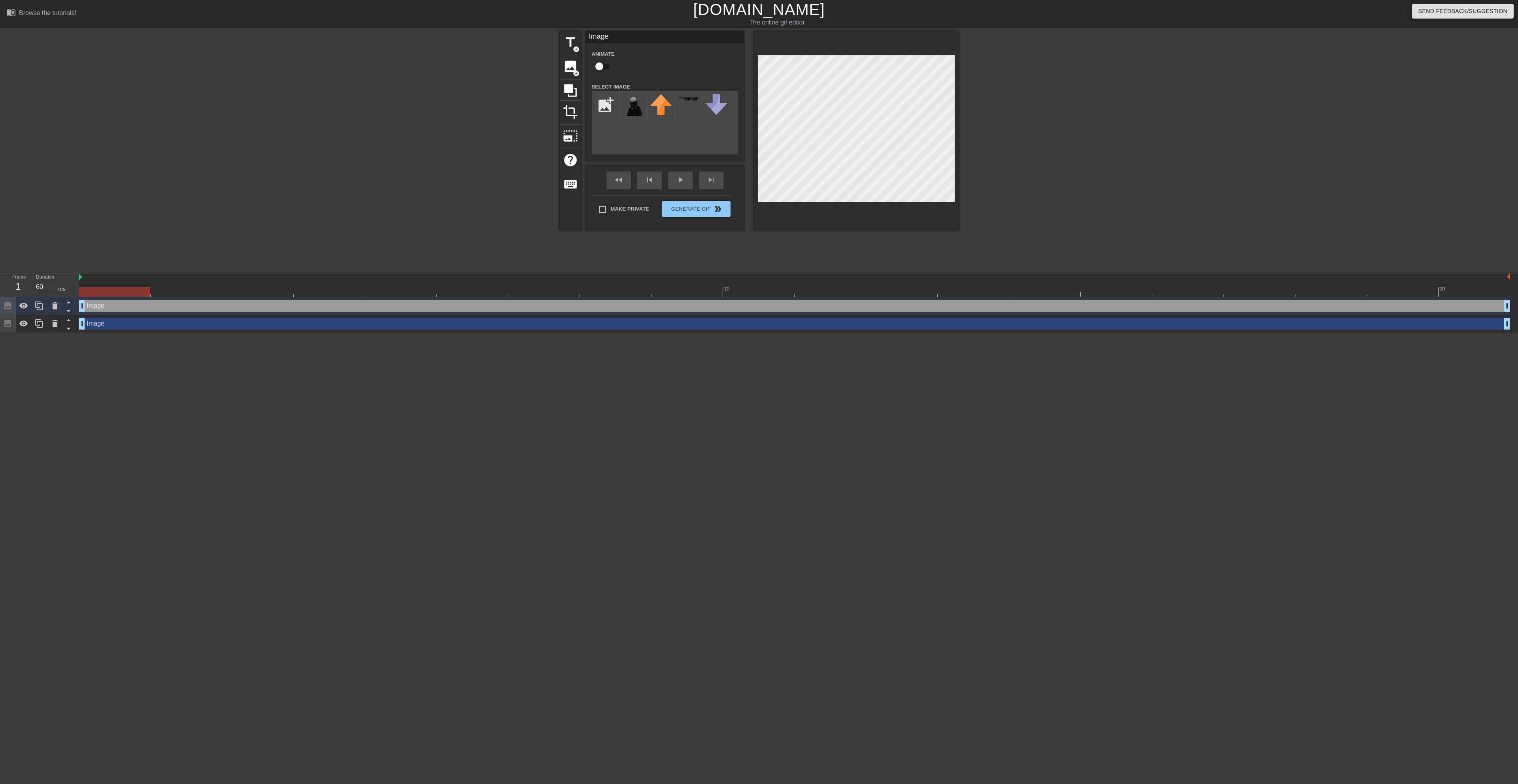
click at [160, 326] on div "Image drag_handle drag_handle" at bounding box center [794, 323] width 1431 height 12
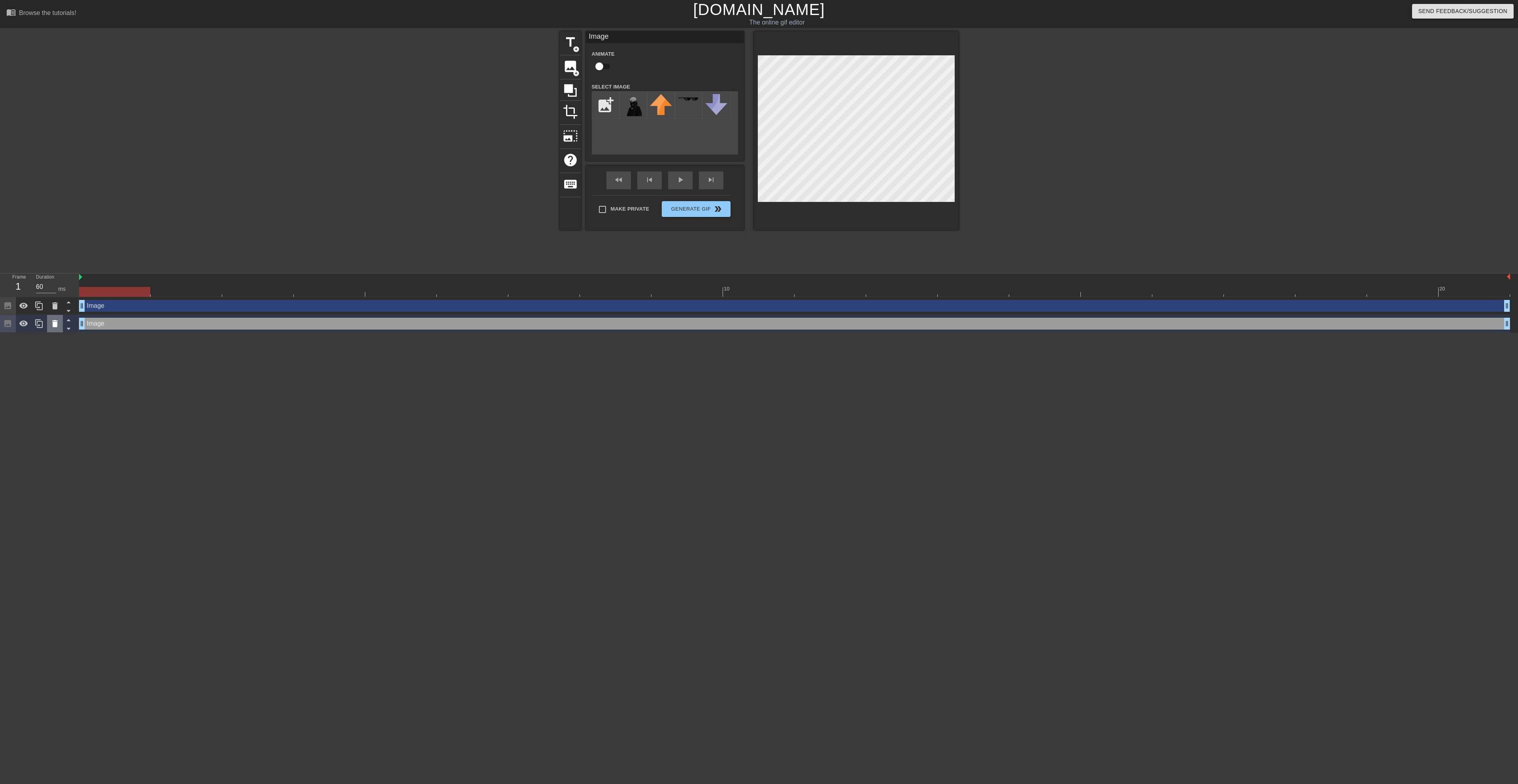
click at [56, 321] on icon at bounding box center [55, 323] width 5 height 7
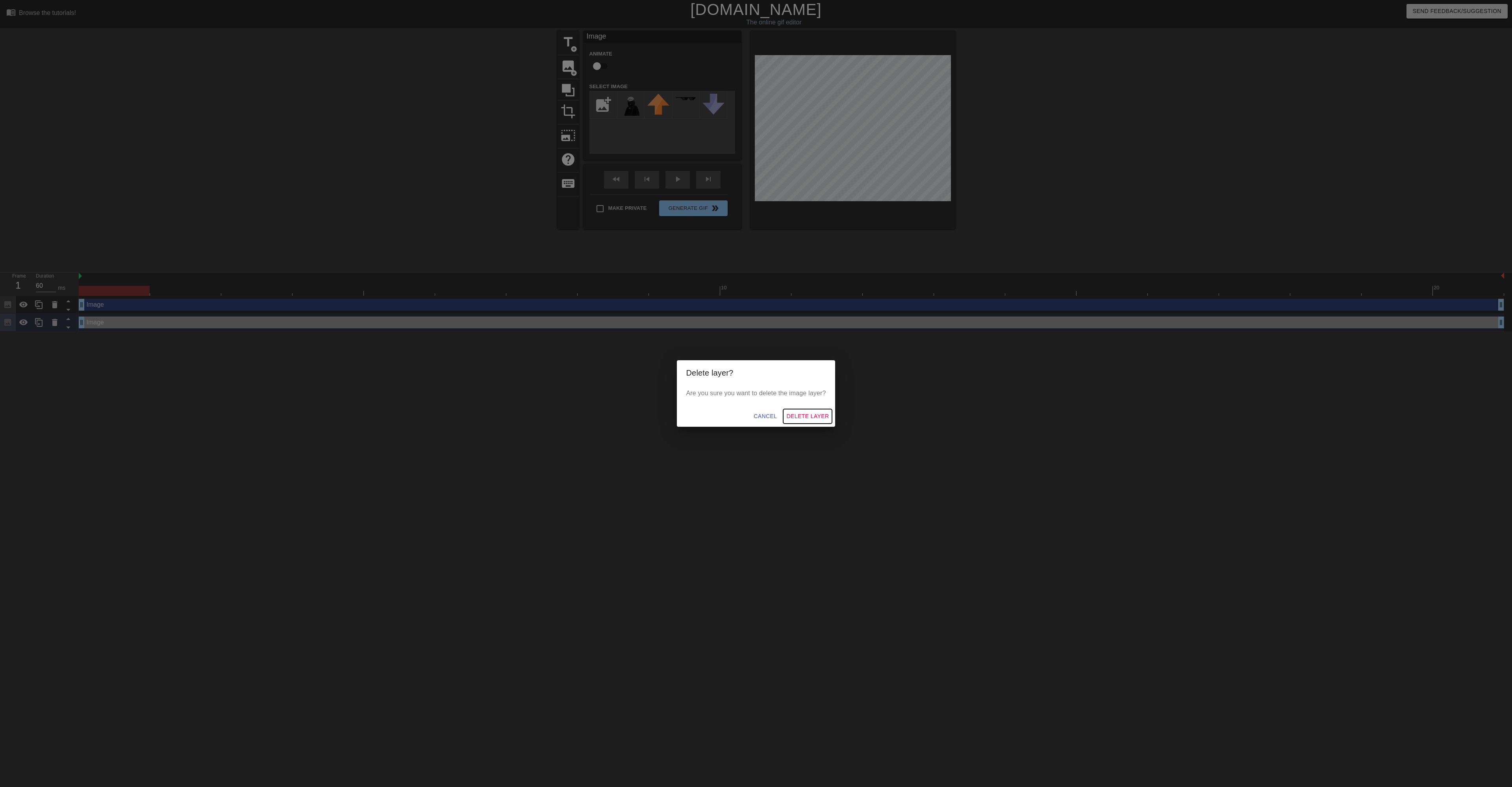
click at [820, 419] on span "Delete Layer" at bounding box center [808, 416] width 42 height 10
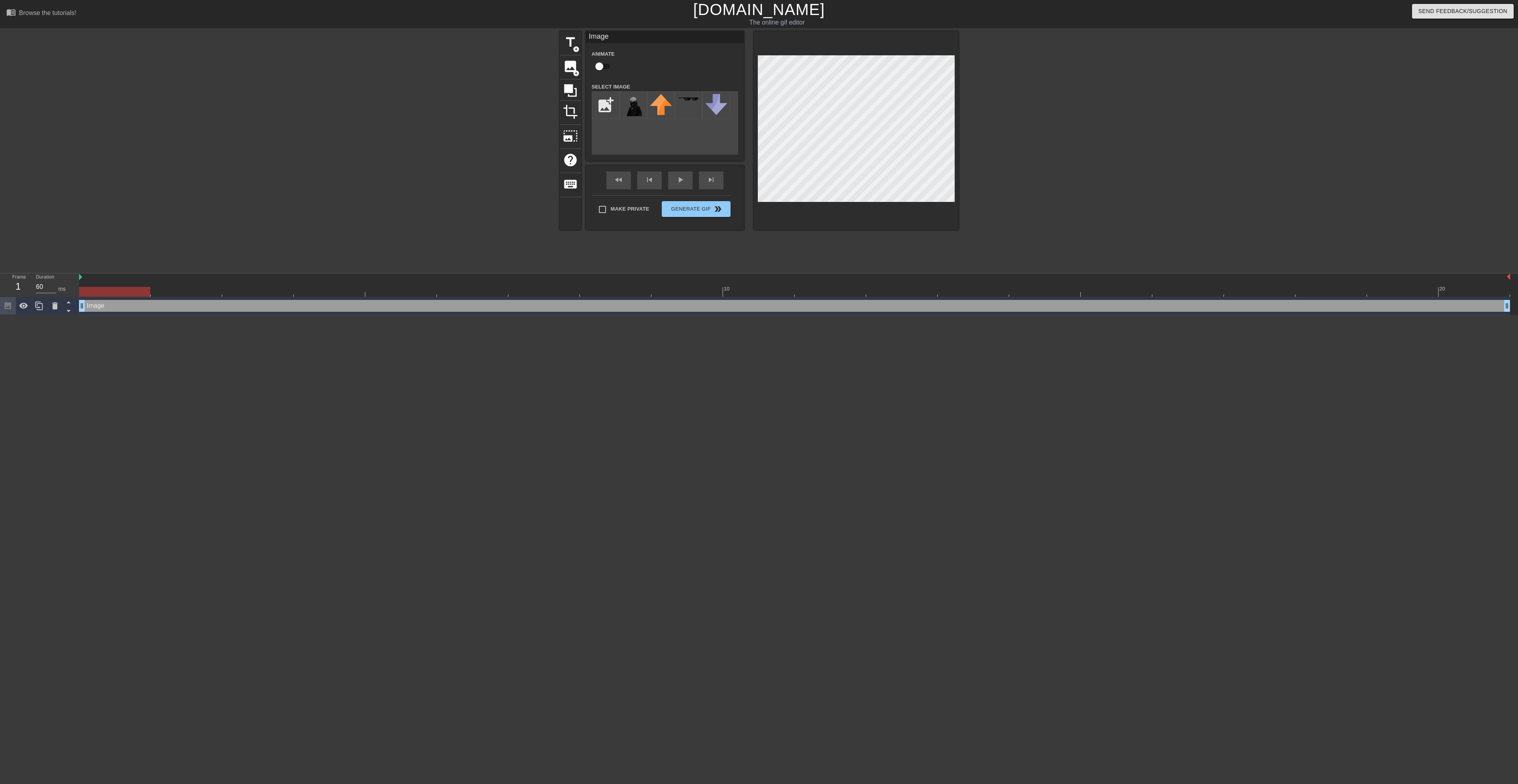
click at [982, 234] on div "title add_circle image add_circle crop photo_size_select_large help keyboard Im…" at bounding box center [759, 150] width 1518 height 237
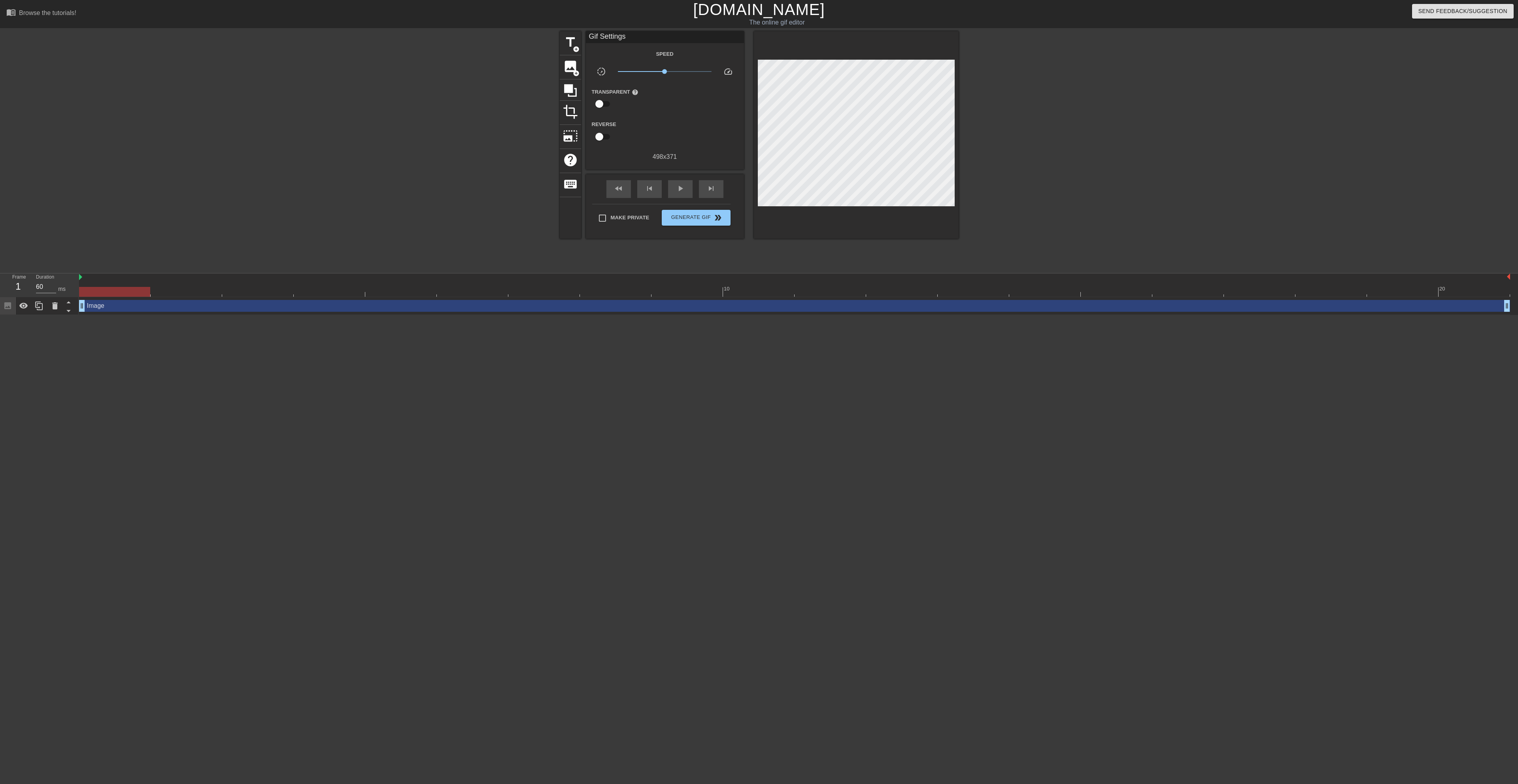
click at [1055, 162] on div at bounding box center [1027, 150] width 118 height 237
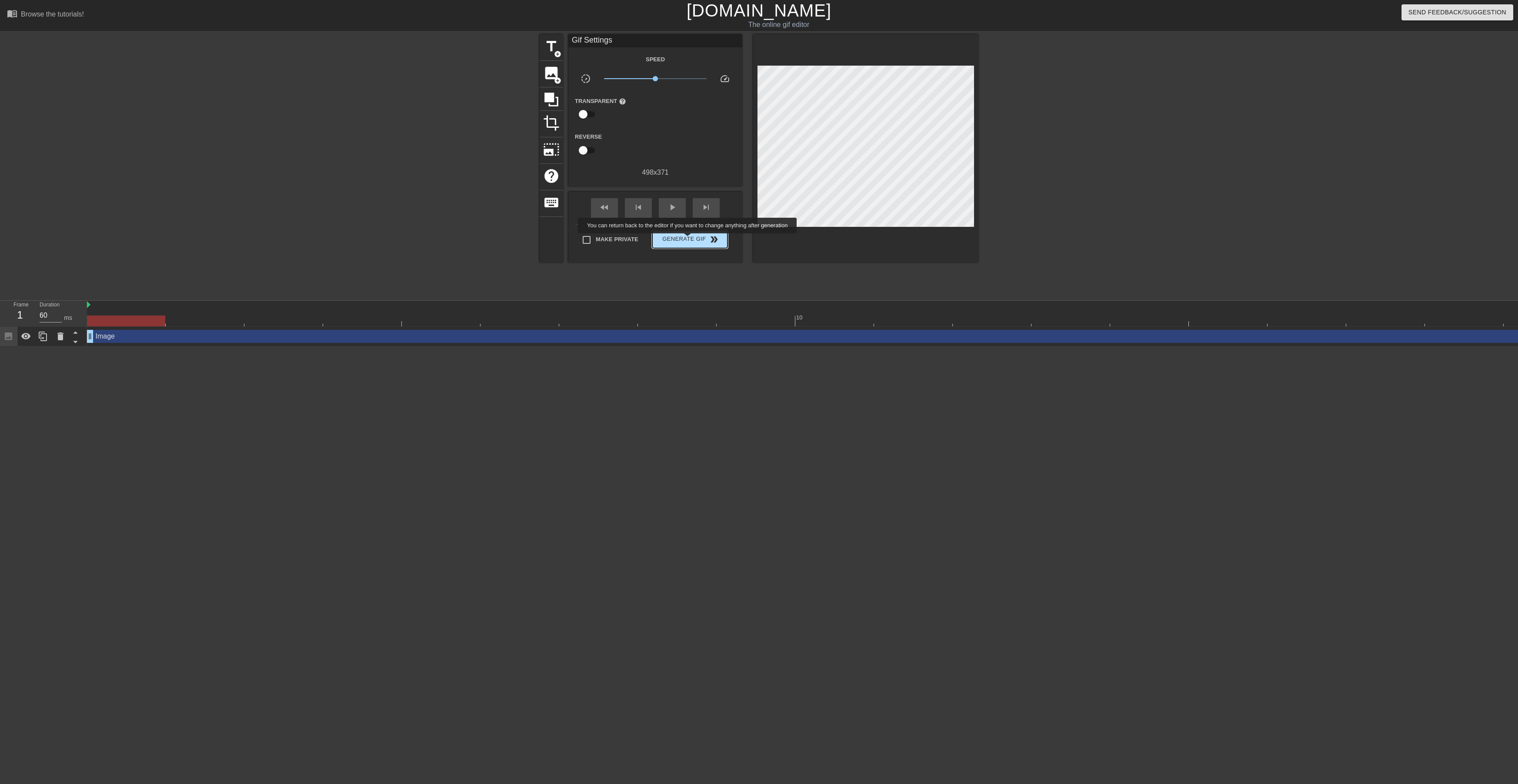
click at [688, 240] on span "Generate Gif double_arrow" at bounding box center [690, 240] width 68 height 10
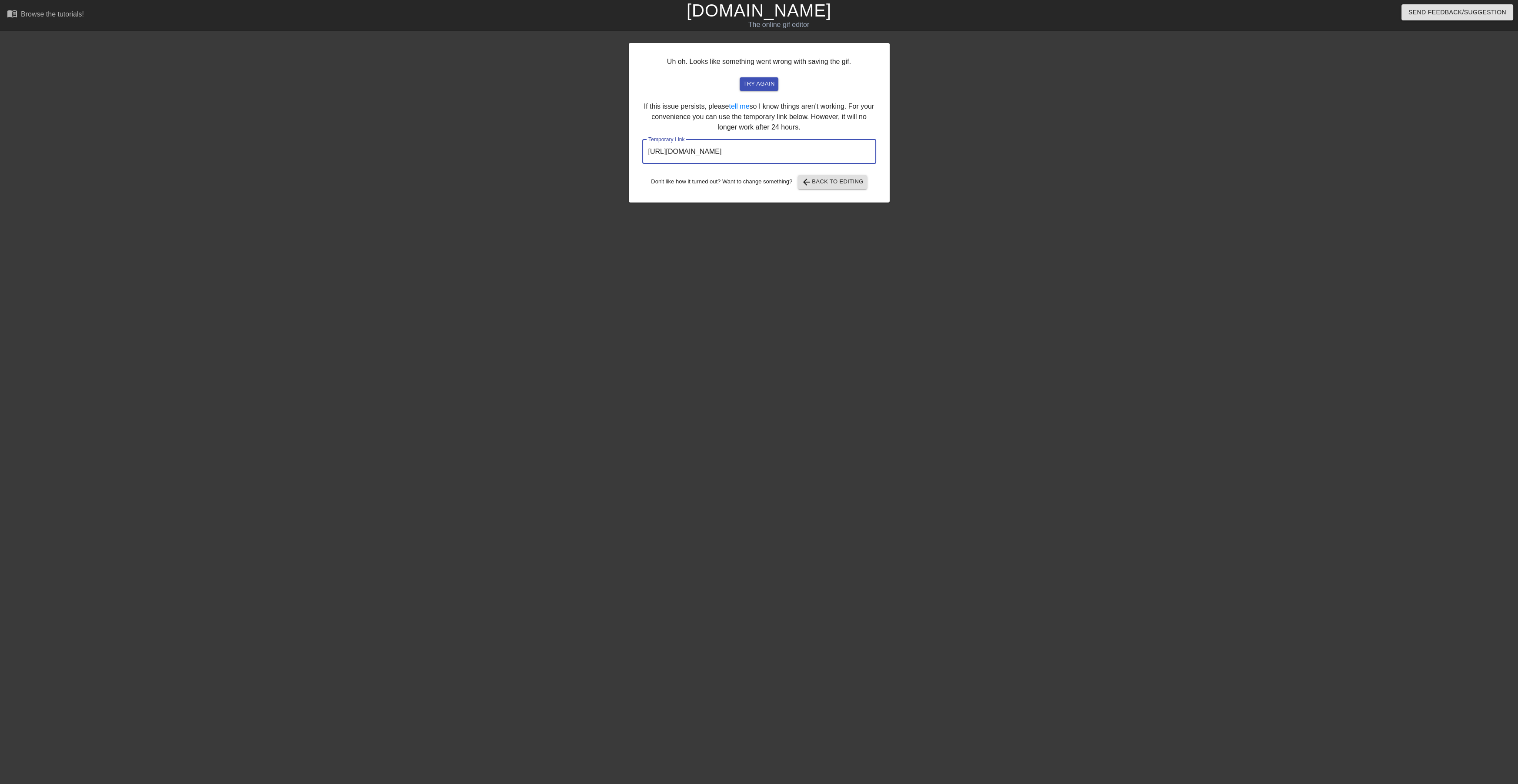
click at [832, 157] on input "[URL][DOMAIN_NAME]" at bounding box center [759, 152] width 234 height 25
click at [841, 148] on input "[URL][DOMAIN_NAME]" at bounding box center [759, 152] width 234 height 25
drag, startPoint x: 837, startPoint y: 153, endPoint x: 609, endPoint y: 165, distance: 228.3
click at [609, 165] on div "Uh oh. Looks like something went wrong with saving the gif. try again If this i…" at bounding box center [759, 165] width 1518 height 260
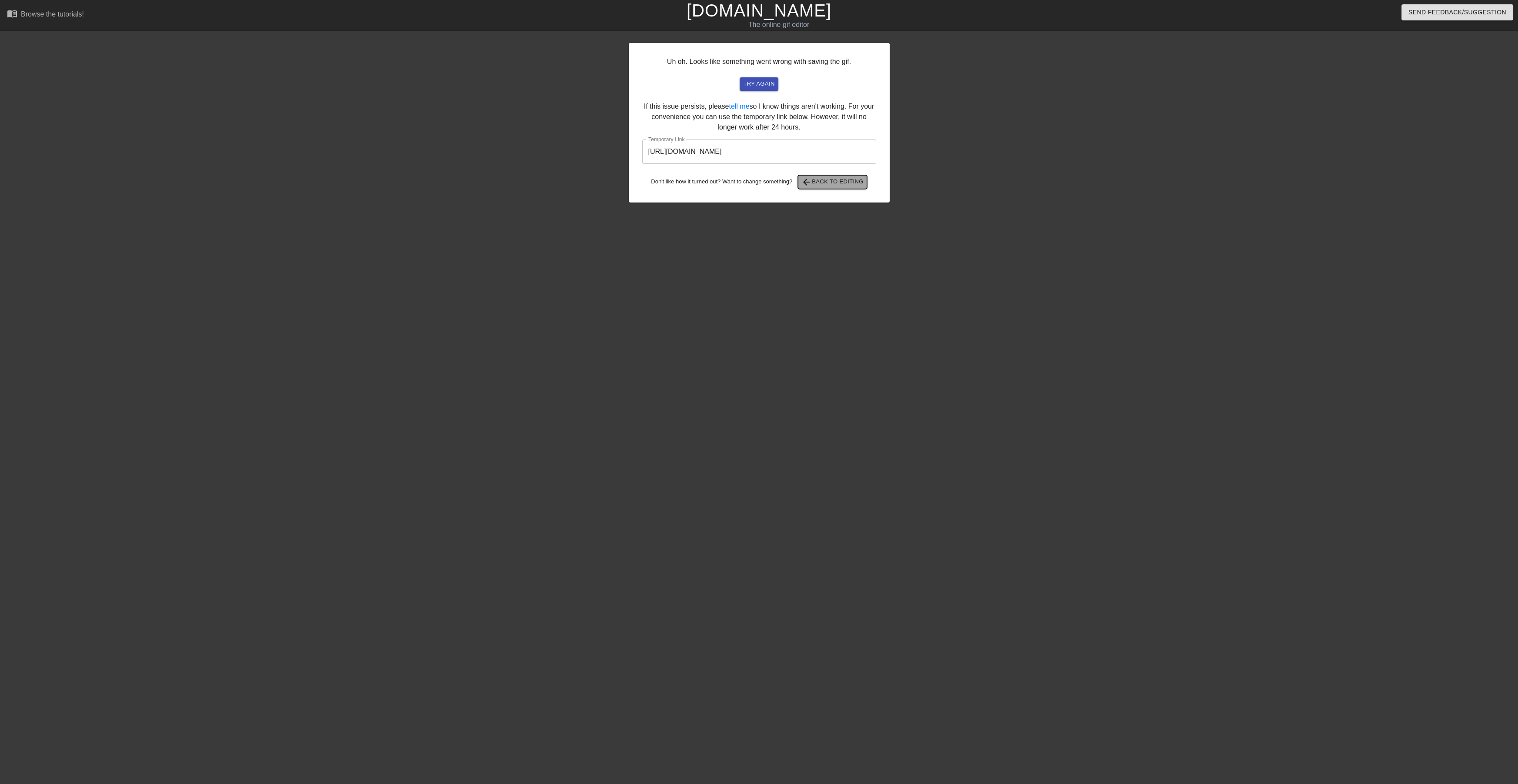
click at [828, 180] on span "arrow_back Back to Editing" at bounding box center [832, 182] width 62 height 10
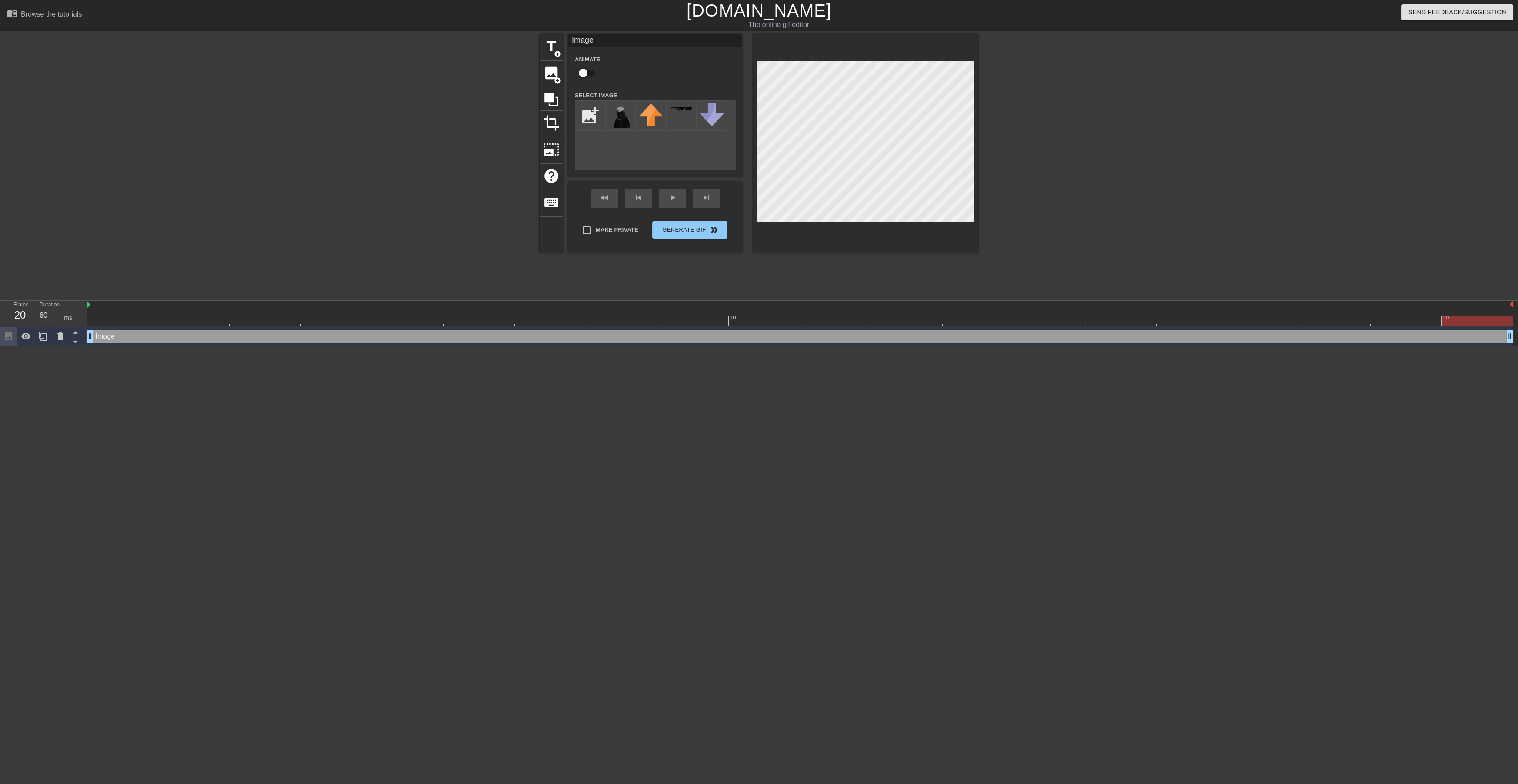
click at [1018, 155] on div at bounding box center [1053, 165] width 130 height 260
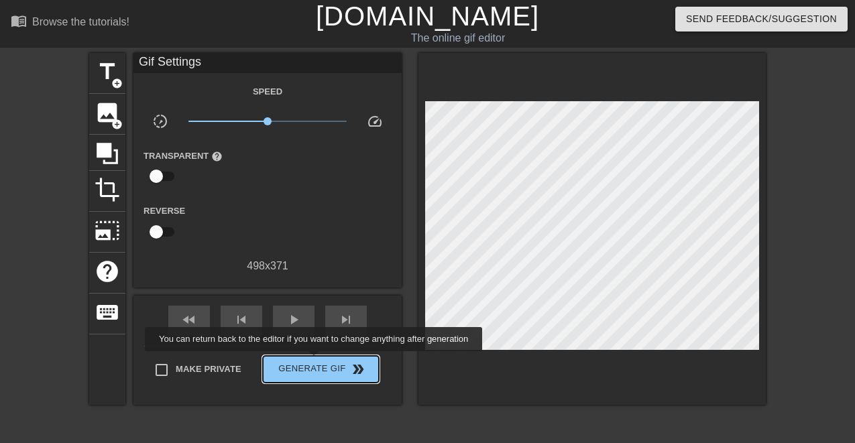
click at [315, 369] on span "Generate Gif double_arrow" at bounding box center [320, 370] width 105 height 16
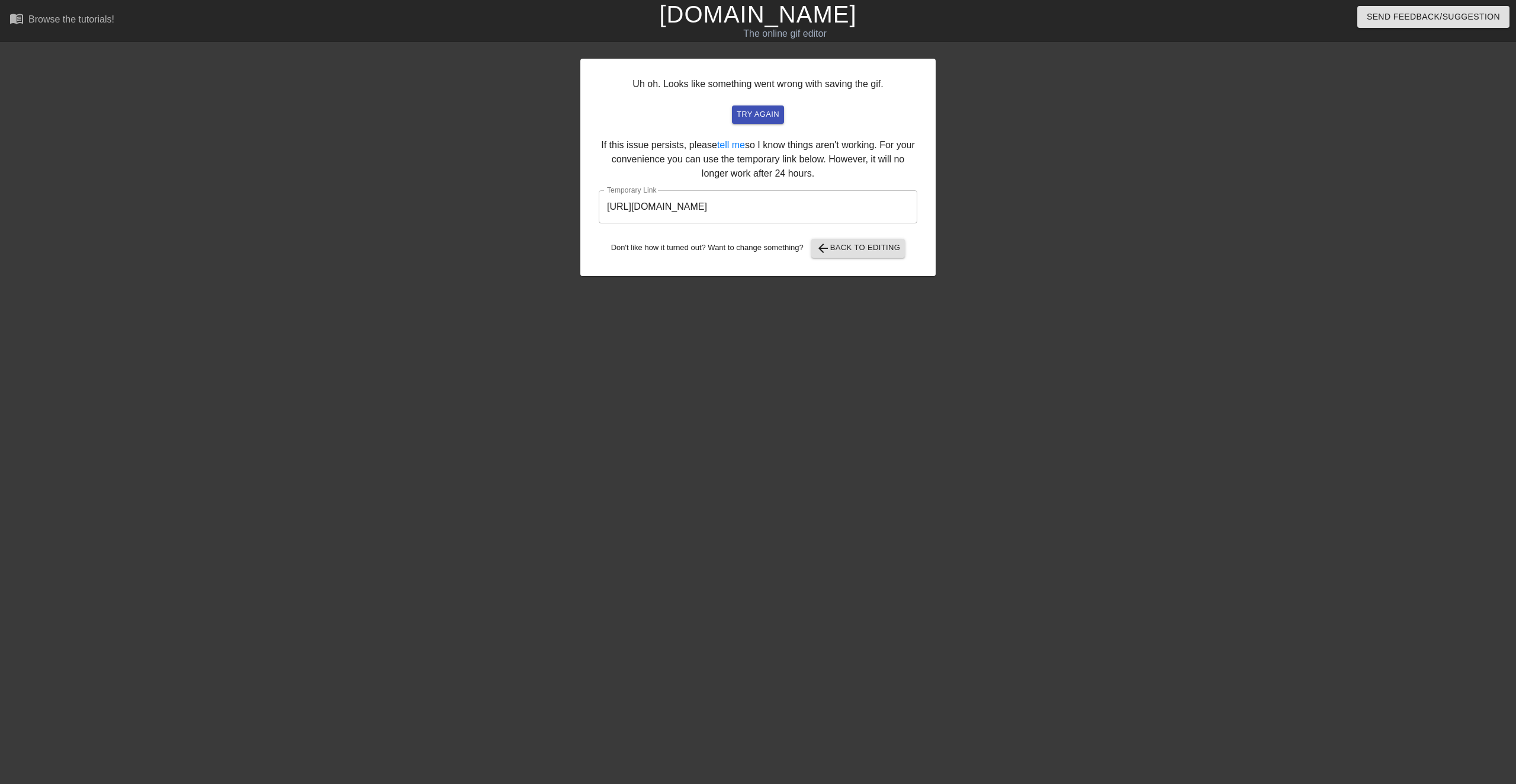
click at [825, 207] on input "[URL][DOMAIN_NAME]" at bounding box center [758, 207] width 319 height 34
click at [886, 212] on input "[URL][DOMAIN_NAME]" at bounding box center [758, 207] width 319 height 34
drag, startPoint x: 874, startPoint y: 211, endPoint x: 426, endPoint y: 209, distance: 448.0
click at [426, 209] on div "Uh oh. Looks like something went wrong with saving the gif. try again If this i…" at bounding box center [758, 224] width 1516 height 355
